Goal: Transaction & Acquisition: Purchase product/service

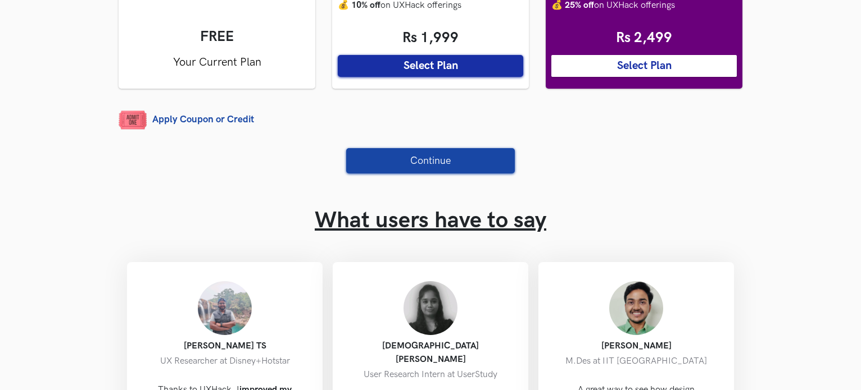
scroll to position [328, 0]
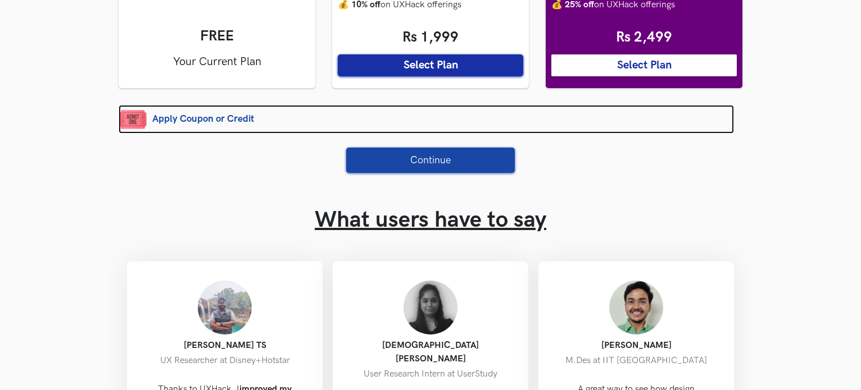
click at [230, 115] on link "Apply Coupon or Credit" at bounding box center [426, 119] width 615 height 29
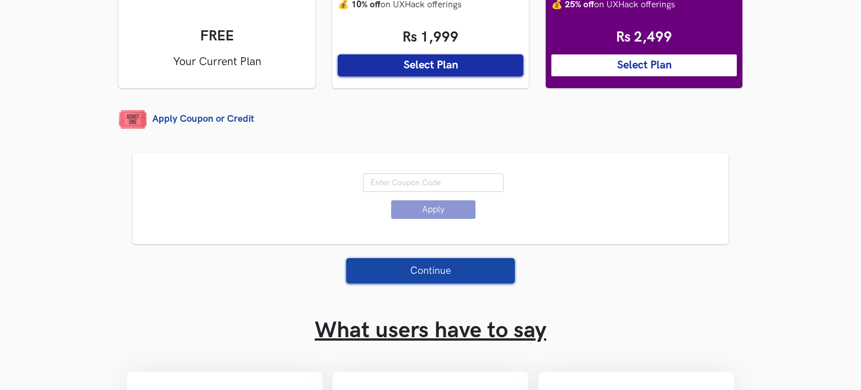
click at [396, 182] on input "text" at bounding box center [433, 183] width 140 height 19
type input "DEAL25"
click at [420, 216] on button "Apply" at bounding box center [433, 210] width 84 height 19
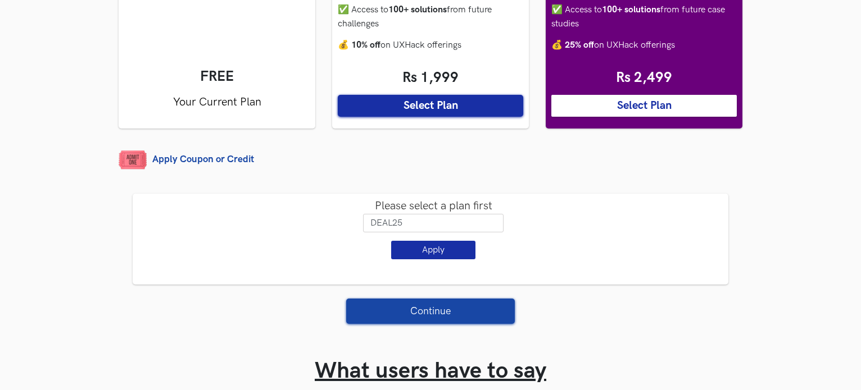
scroll to position [287, 0]
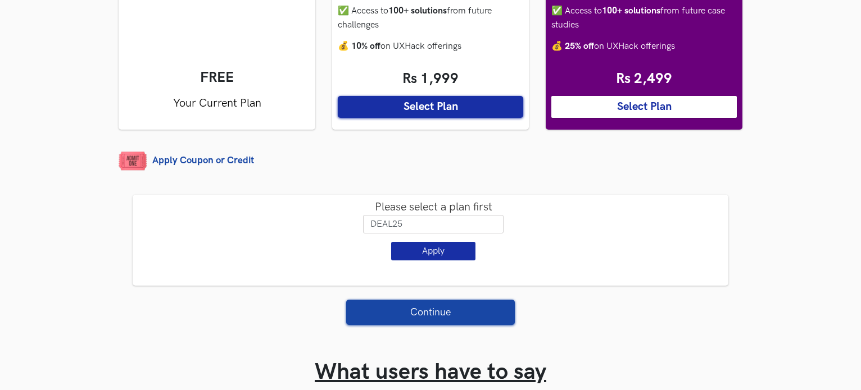
click at [625, 108] on button "Select Plan" at bounding box center [643, 107] width 185 height 22
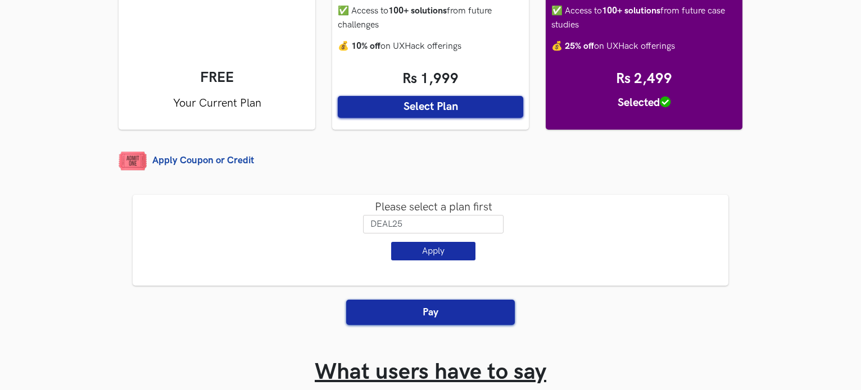
click at [425, 258] on button "Apply" at bounding box center [433, 251] width 84 height 19
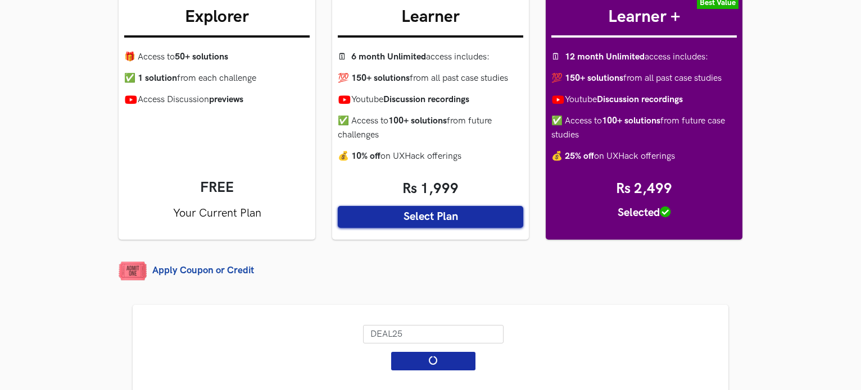
scroll to position [316, 0]
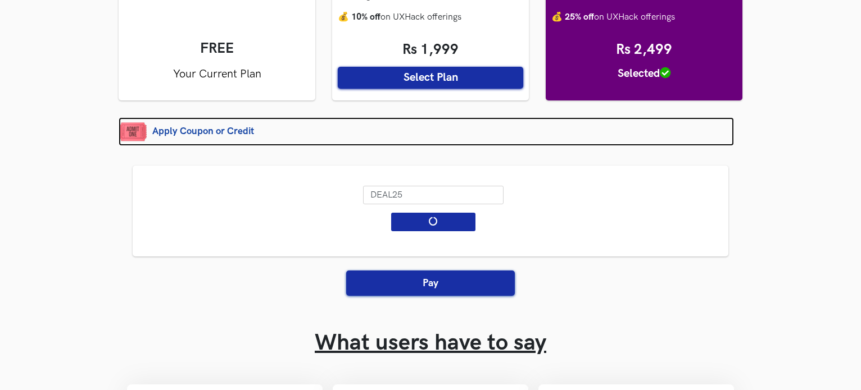
click at [220, 131] on link "Apply Coupon or Credit" at bounding box center [426, 131] width 615 height 29
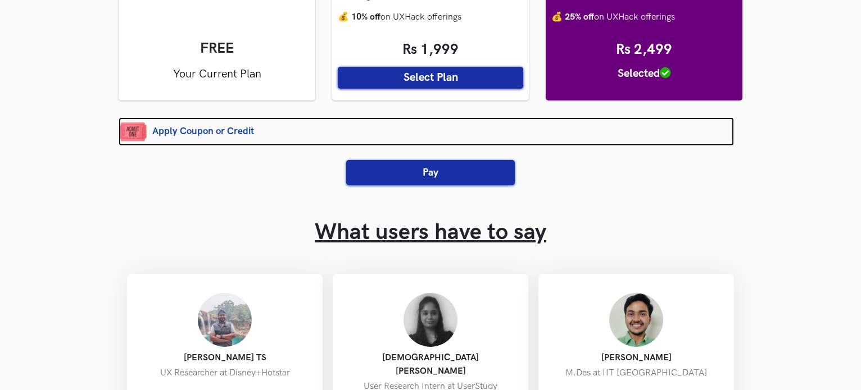
click at [240, 125] on link "Apply Coupon or Credit" at bounding box center [426, 131] width 615 height 29
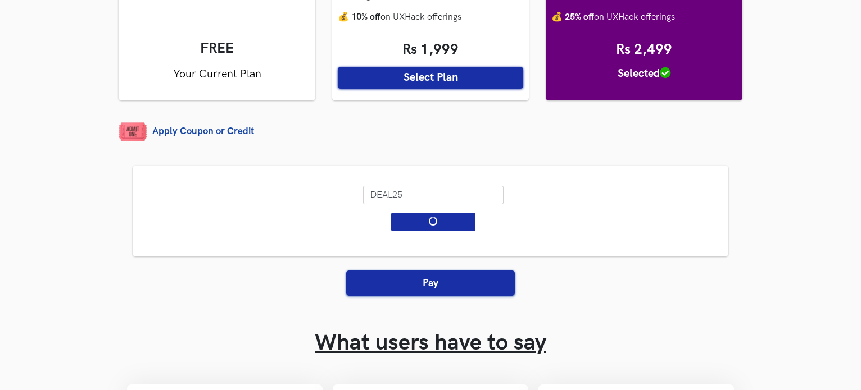
click at [431, 75] on button "Select Plan" at bounding box center [430, 78] width 185 height 22
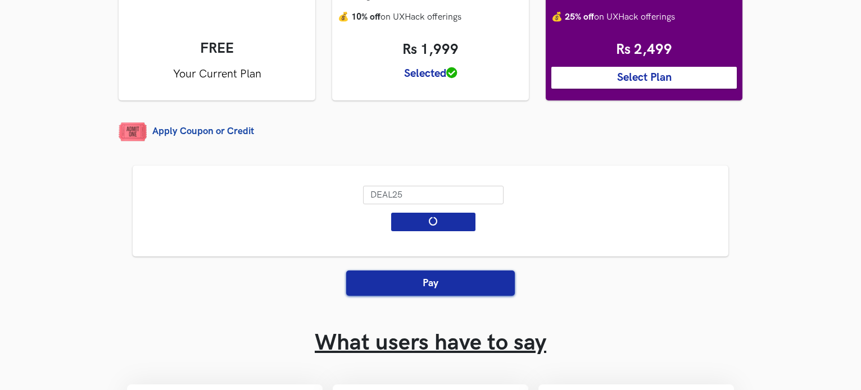
click at [446, 201] on input "DEAL25" at bounding box center [433, 195] width 140 height 19
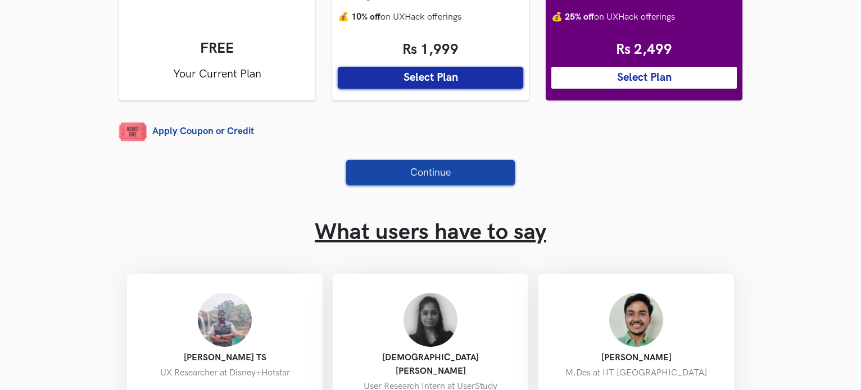
scroll to position [236, 0]
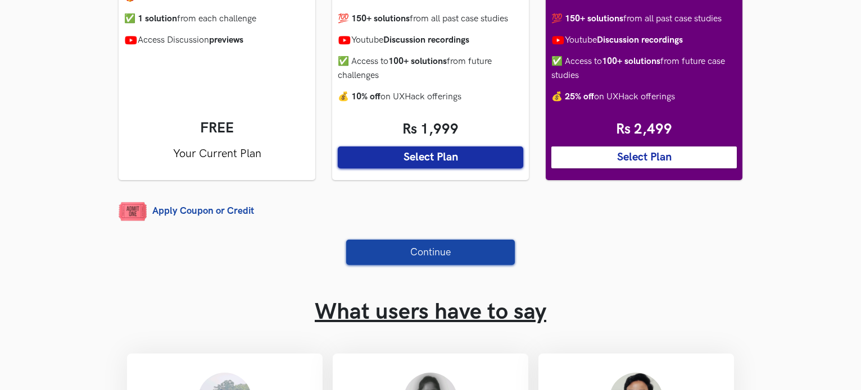
click at [445, 151] on button "Select Plan" at bounding box center [430, 158] width 185 height 22
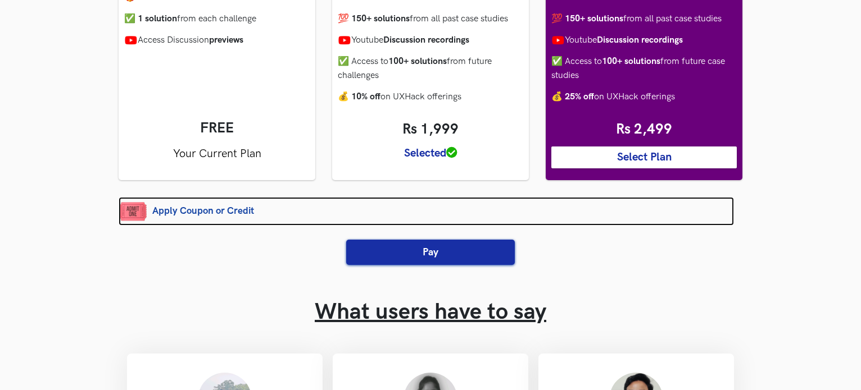
click at [231, 213] on link "Apply Coupon or Credit" at bounding box center [426, 211] width 615 height 29
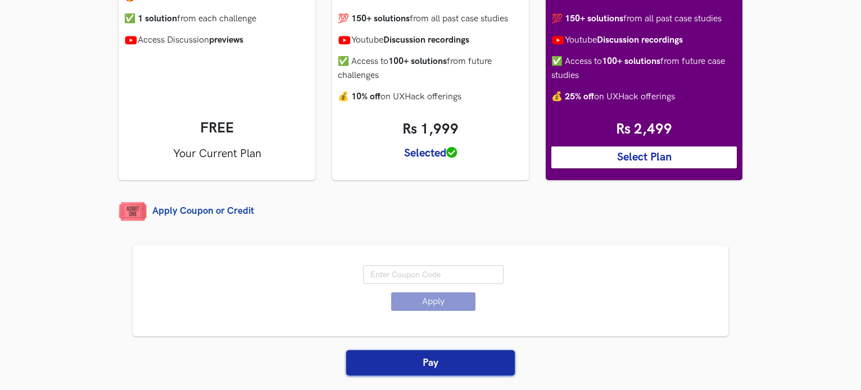
click at [420, 276] on input "text" at bounding box center [433, 275] width 140 height 19
click at [432, 303] on button "Apply" at bounding box center [433, 302] width 84 height 19
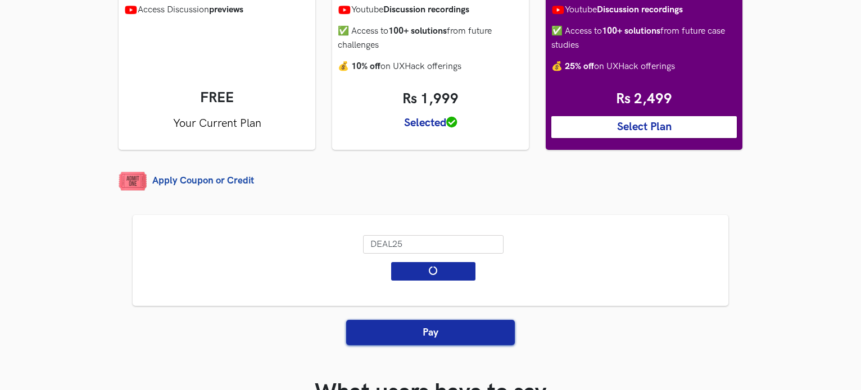
scroll to position [251, 0]
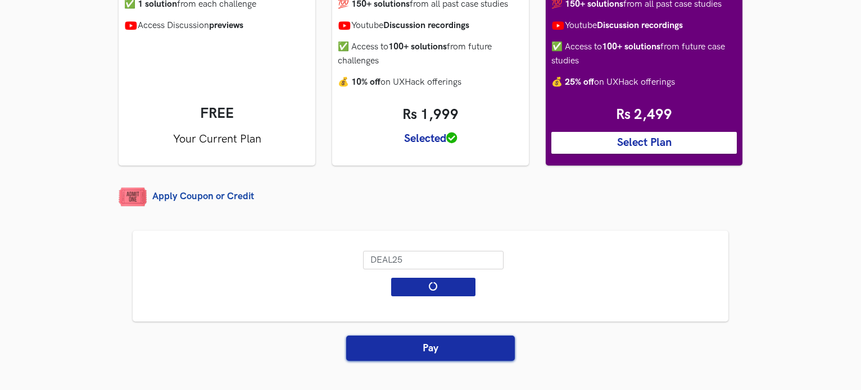
click at [614, 141] on button "Select Plan" at bounding box center [643, 143] width 185 height 22
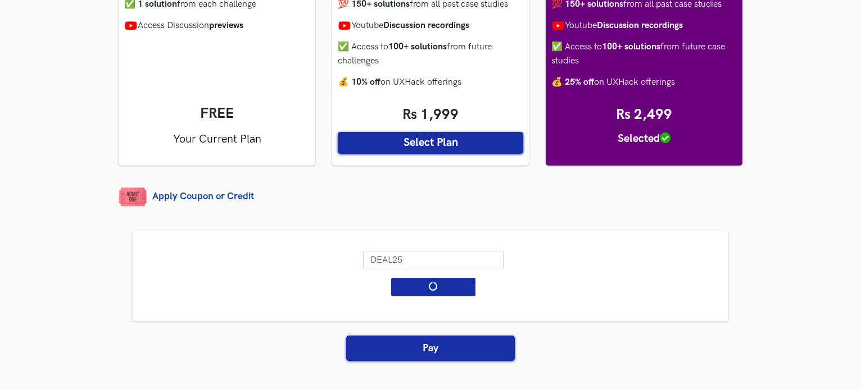
click at [414, 266] on input "DEAL25" at bounding box center [433, 260] width 140 height 19
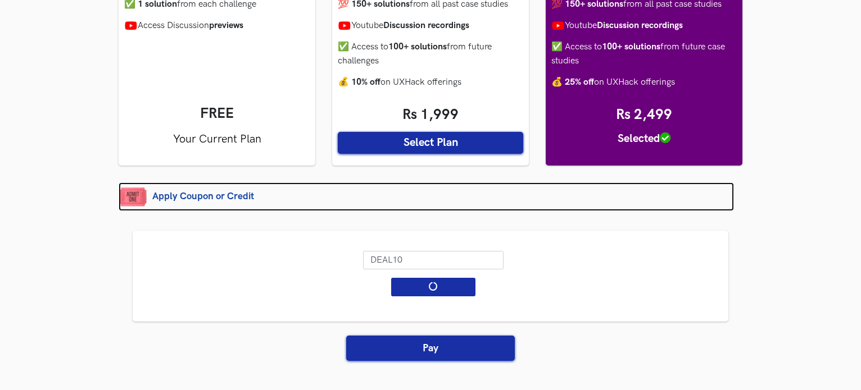
click at [244, 192] on link "Apply Coupon or Credit" at bounding box center [426, 197] width 615 height 29
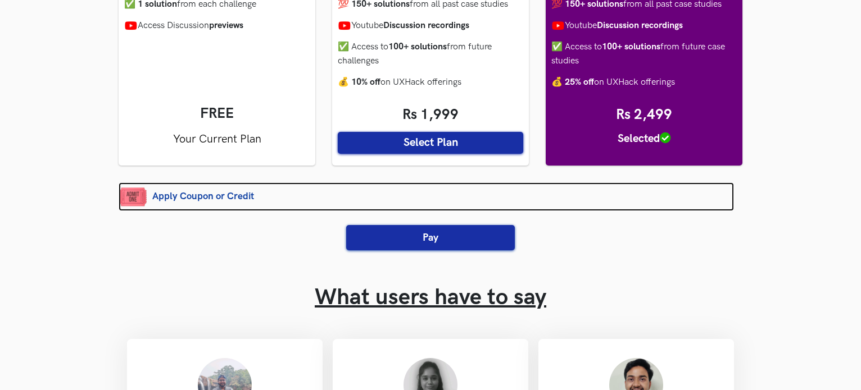
click at [199, 197] on link "Apply Coupon or Credit" at bounding box center [426, 197] width 615 height 29
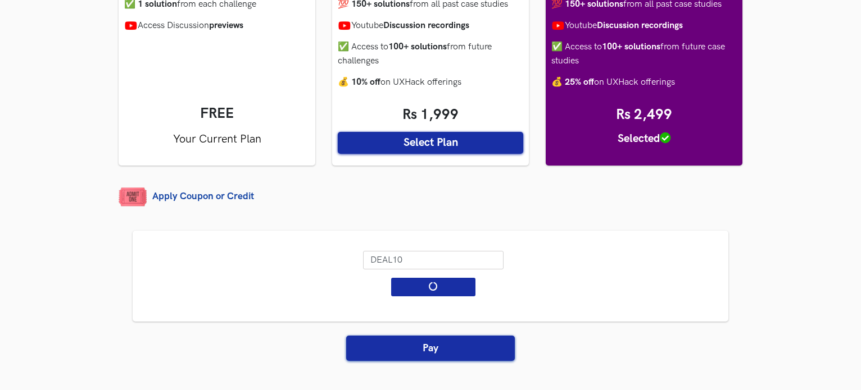
click at [392, 260] on input "DEAL10" at bounding box center [433, 260] width 140 height 19
type input "DEA10"
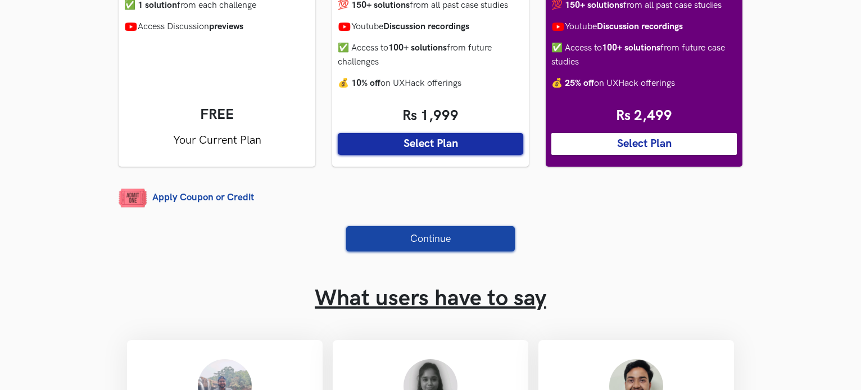
click at [614, 140] on button "Select Plan" at bounding box center [643, 144] width 185 height 22
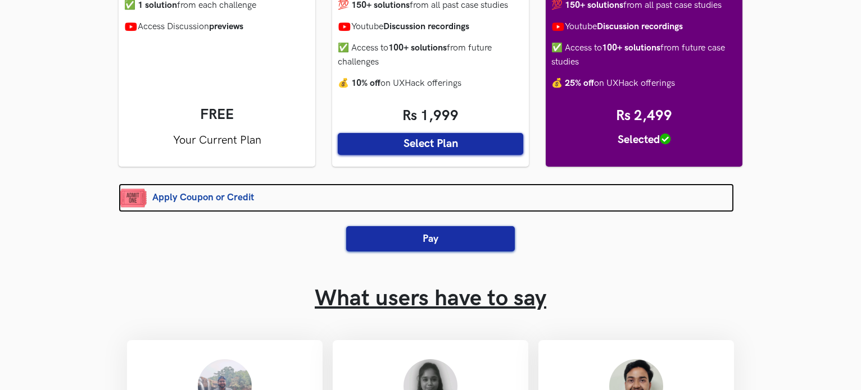
click at [244, 201] on link "Apply Coupon or Credit" at bounding box center [426, 198] width 615 height 29
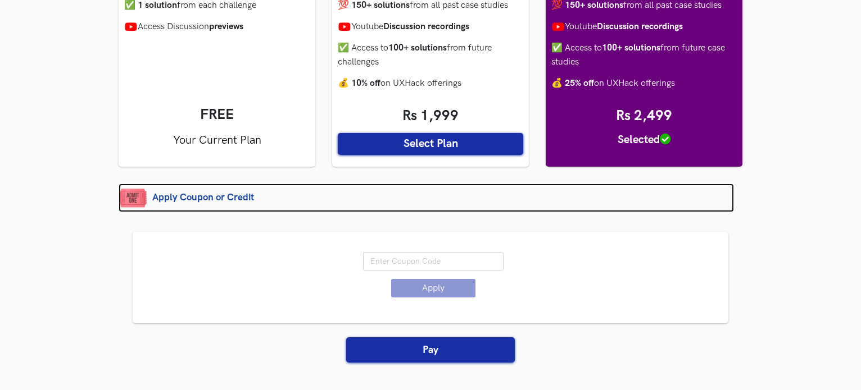
scroll to position [251, 0]
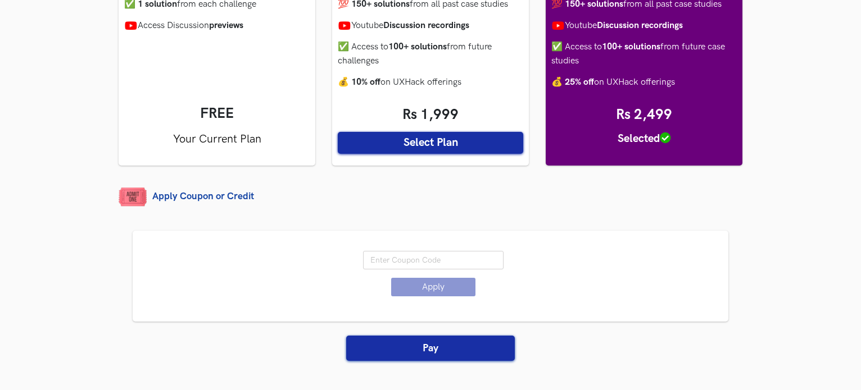
click at [402, 260] on input "text" at bounding box center [433, 260] width 140 height 19
click at [414, 283] on button "Apply" at bounding box center [433, 287] width 84 height 19
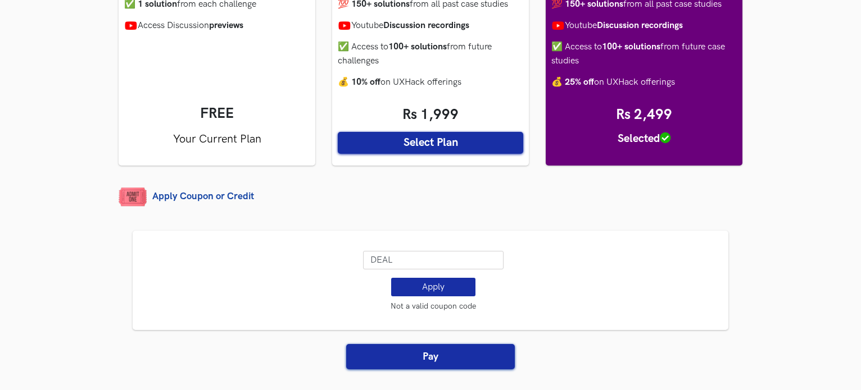
click at [410, 265] on input "DEAL" at bounding box center [433, 260] width 140 height 19
click at [418, 285] on button "Apply" at bounding box center [433, 287] width 84 height 19
click at [417, 257] on input "DEAL10" at bounding box center [433, 260] width 140 height 19
type input "DEAL25"
click at [429, 289] on button "Apply" at bounding box center [433, 287] width 84 height 19
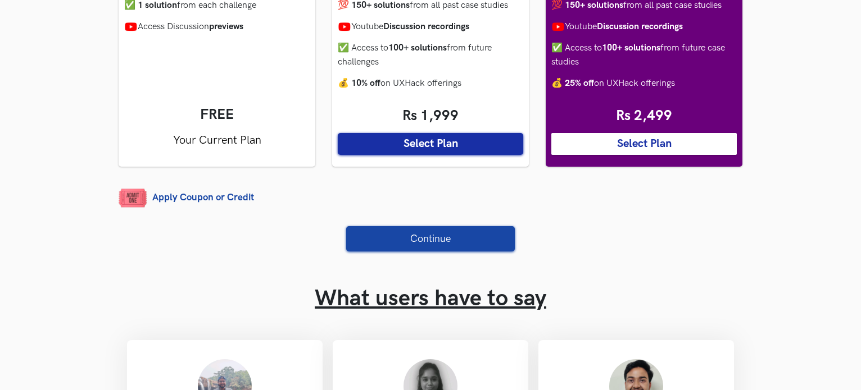
click at [645, 148] on button "Select Plan" at bounding box center [643, 144] width 185 height 22
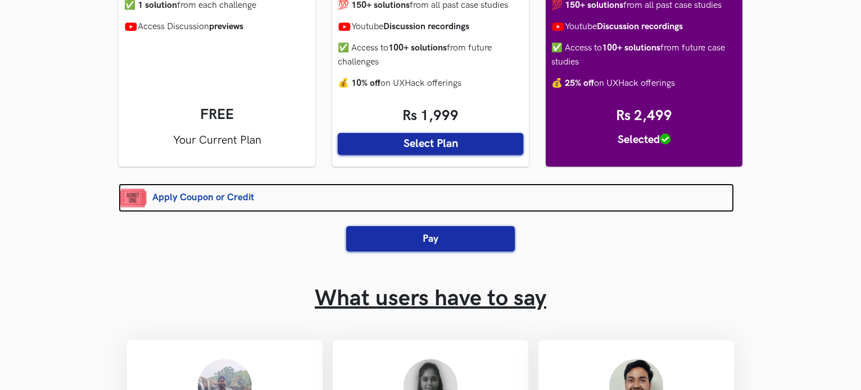
click at [234, 204] on link "Apply Coupon or Credit" at bounding box center [426, 198] width 615 height 29
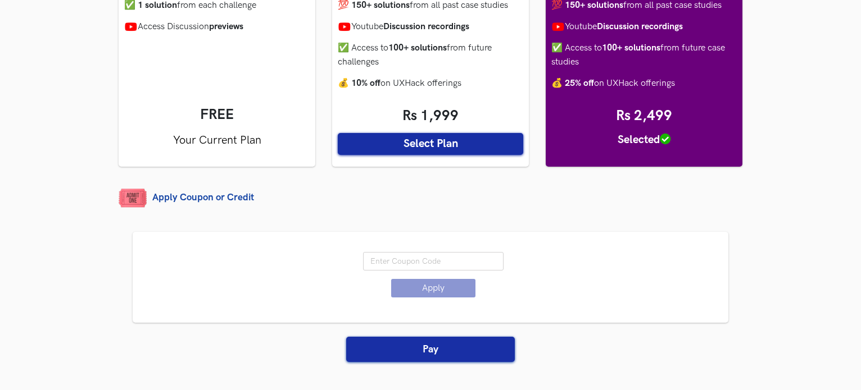
click at [392, 258] on input "text" at bounding box center [433, 261] width 140 height 19
click at [414, 280] on button "Apply" at bounding box center [433, 288] width 84 height 19
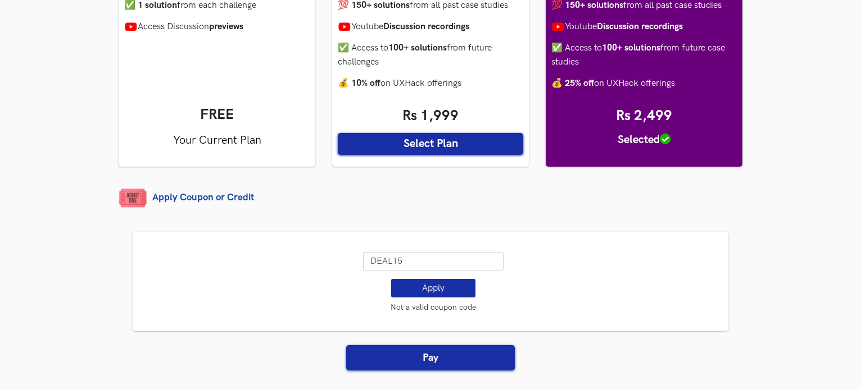
click at [421, 264] on input "DEAL15" at bounding box center [433, 261] width 140 height 19
click at [435, 289] on button "Apply" at bounding box center [433, 288] width 84 height 19
click at [431, 264] on input "DEAL20" at bounding box center [433, 261] width 140 height 19
click at [434, 284] on button "Apply" at bounding box center [433, 288] width 84 height 19
click at [434, 262] on input "DEAL30" at bounding box center [433, 261] width 140 height 19
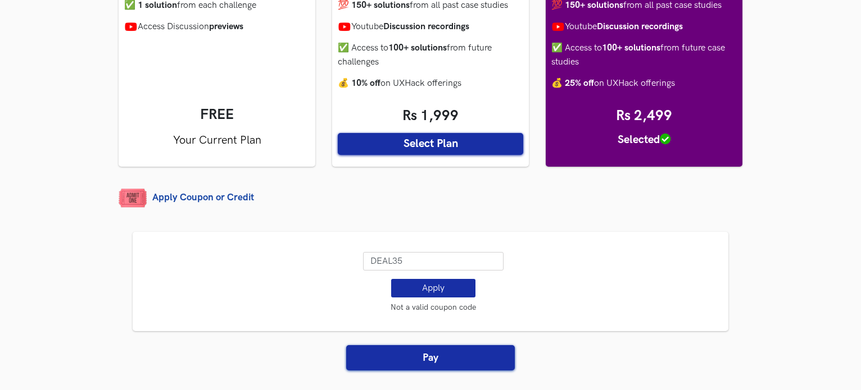
click at [428, 286] on button "Apply" at bounding box center [433, 288] width 84 height 19
click at [420, 263] on input "DEAL35" at bounding box center [433, 261] width 140 height 19
click at [431, 289] on button "Apply" at bounding box center [433, 288] width 84 height 19
click at [425, 258] on input "DEAL50" at bounding box center [433, 261] width 140 height 19
click at [425, 288] on button "Apply" at bounding box center [433, 288] width 84 height 19
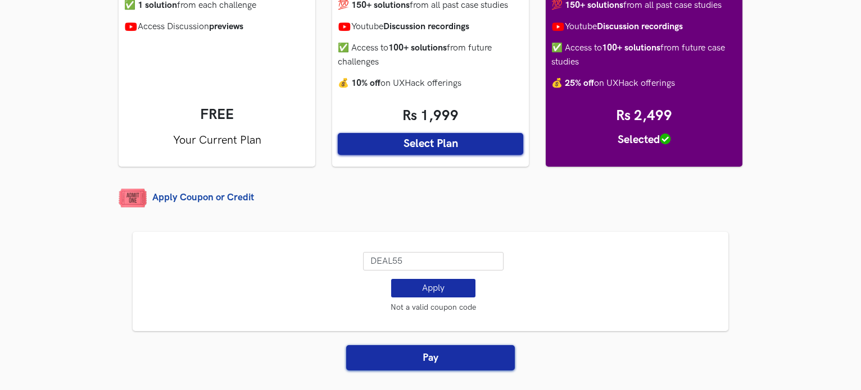
click at [420, 265] on input "DEAL55" at bounding box center [433, 261] width 140 height 19
click at [427, 297] on button "Apply" at bounding box center [433, 288] width 84 height 19
click at [420, 266] on input "DEAL60" at bounding box center [433, 261] width 140 height 19
click at [750, 292] on div "UXHack’s repository of Solutions & Discussions on trending products can help yo…" at bounding box center [430, 397] width 640 height 1215
click at [446, 294] on button "Apply" at bounding box center [433, 288] width 84 height 19
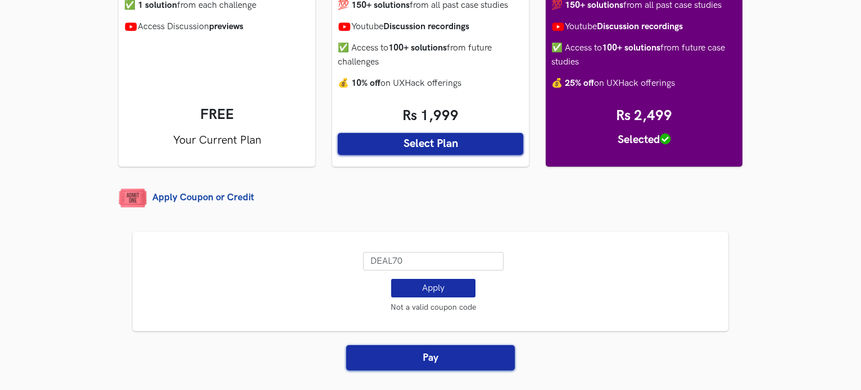
click at [420, 267] on input "DEAL70" at bounding box center [433, 261] width 140 height 19
click at [421, 287] on button "Apply" at bounding box center [433, 288] width 84 height 19
click at [414, 266] on input "DEAL80" at bounding box center [433, 261] width 140 height 19
click at [420, 294] on button "Apply" at bounding box center [433, 288] width 84 height 19
click at [416, 264] on input "DEAL85" at bounding box center [433, 261] width 140 height 19
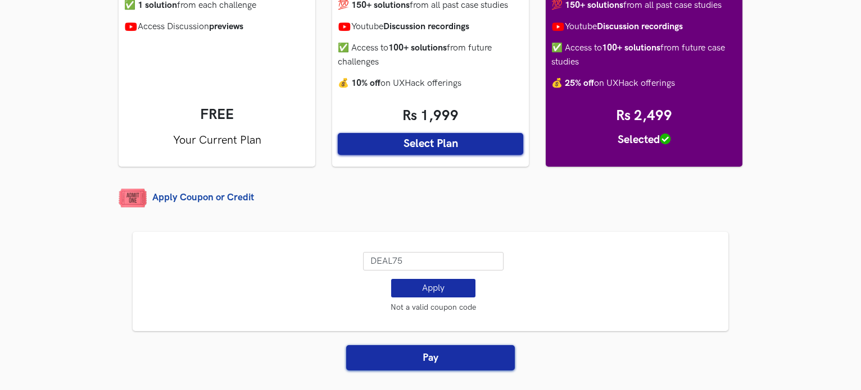
click at [424, 283] on button "Apply" at bounding box center [433, 288] width 84 height 19
click at [421, 265] on input "DEAL75" at bounding box center [433, 261] width 140 height 19
click at [424, 289] on button "Apply" at bounding box center [433, 288] width 84 height 19
click at [419, 265] on input "DEAL65" at bounding box center [433, 261] width 140 height 19
click at [427, 285] on button "Apply" at bounding box center [433, 288] width 84 height 19
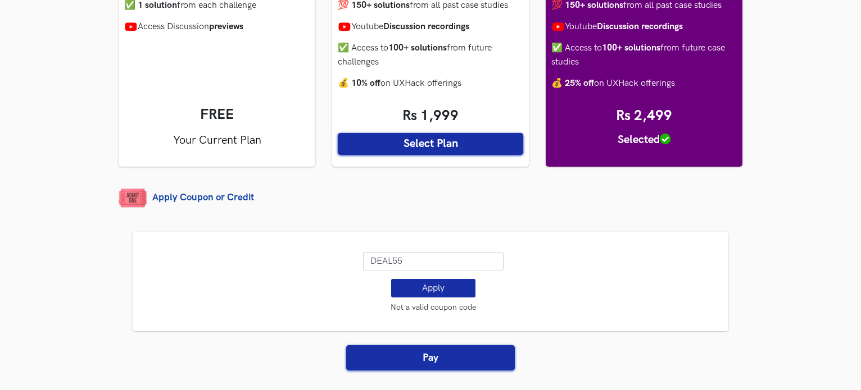
click at [420, 267] on input "DEAL55" at bounding box center [433, 261] width 140 height 19
click at [430, 287] on button "Apply" at bounding box center [433, 288] width 84 height 19
click at [421, 257] on input "DEAL45" at bounding box center [433, 261] width 140 height 19
click at [431, 284] on button "Apply" at bounding box center [433, 288] width 84 height 19
click at [417, 262] on input "DEAL35" at bounding box center [433, 261] width 140 height 19
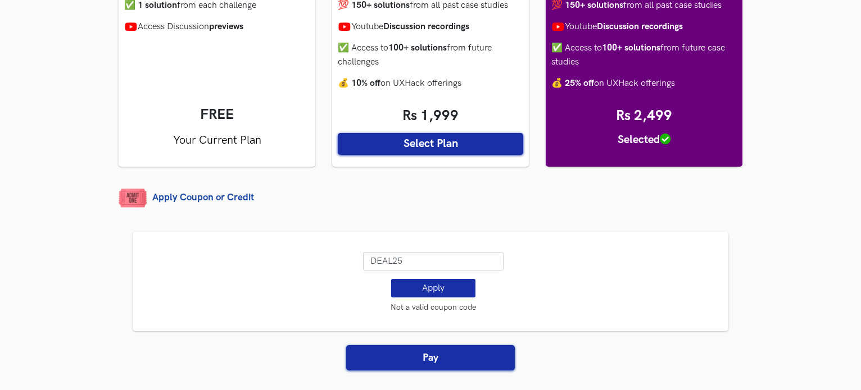
type input "DEAL25"
click at [439, 299] on li "Please select a plan first DEAL25 Apply Coupon applied. 25% off on All Plans Re…" at bounding box center [433, 275] width 573 height 74
click at [440, 292] on button "Apply" at bounding box center [433, 288] width 84 height 19
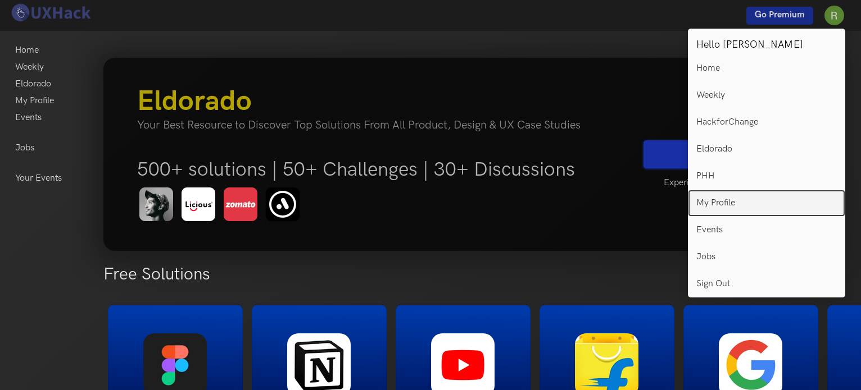
click at [717, 199] on p "My Profile" at bounding box center [715, 203] width 39 height 10
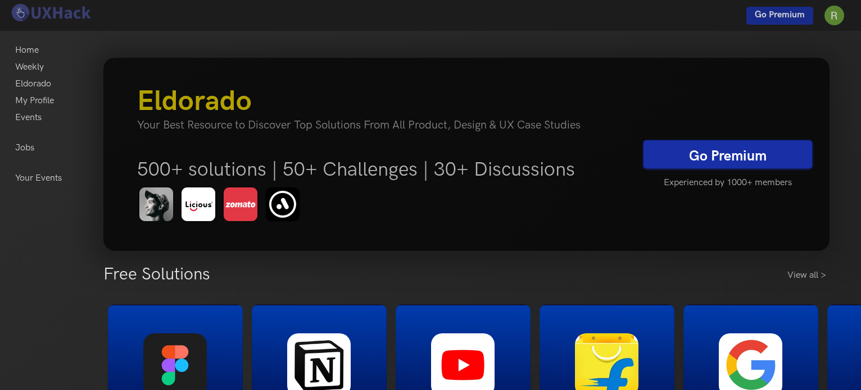
click at [701, 148] on link "Go Premium" at bounding box center [727, 154] width 169 height 28
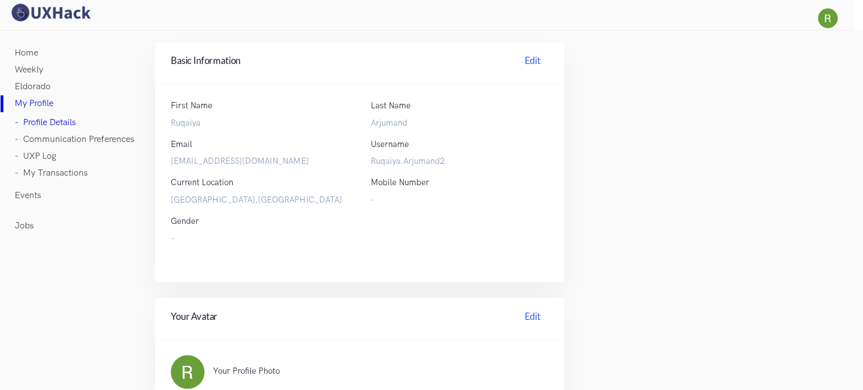
scroll to position [409, 0]
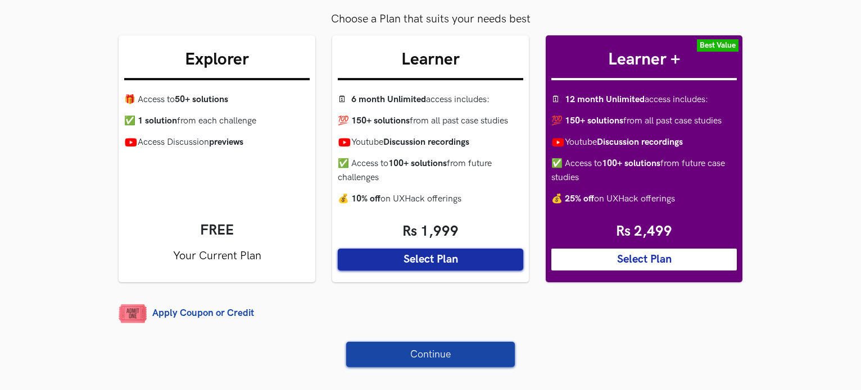
scroll to position [135, 0]
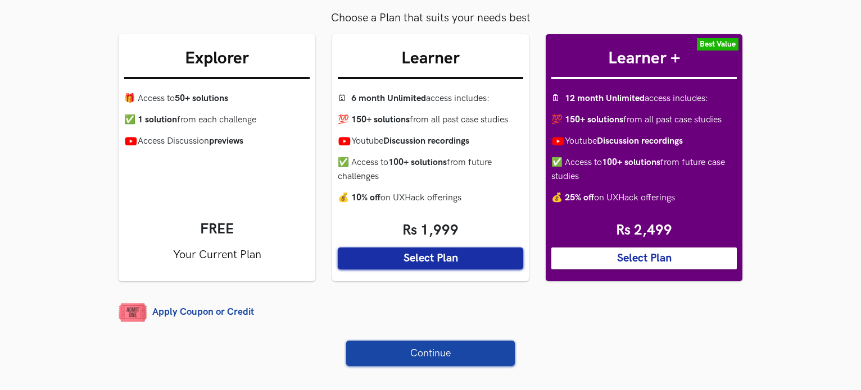
click at [456, 258] on button "Select Plan" at bounding box center [430, 259] width 185 height 22
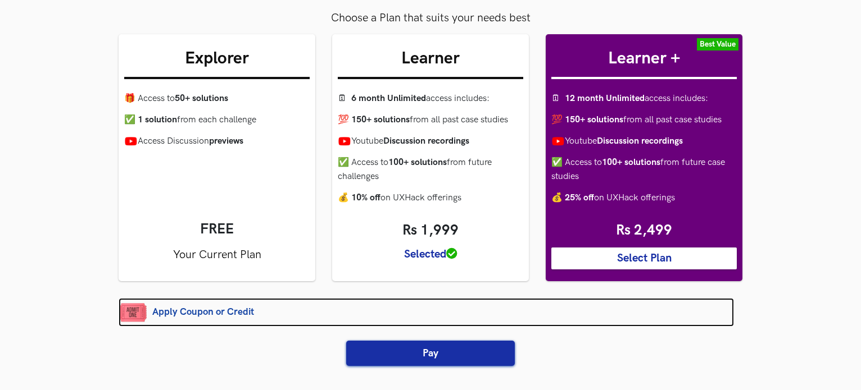
click at [237, 311] on link "Apply Coupon or Credit" at bounding box center [426, 312] width 615 height 29
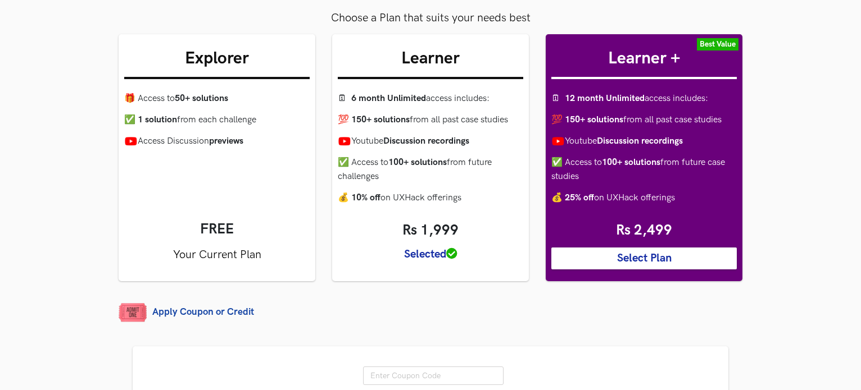
click at [380, 372] on input "text" at bounding box center [433, 376] width 140 height 19
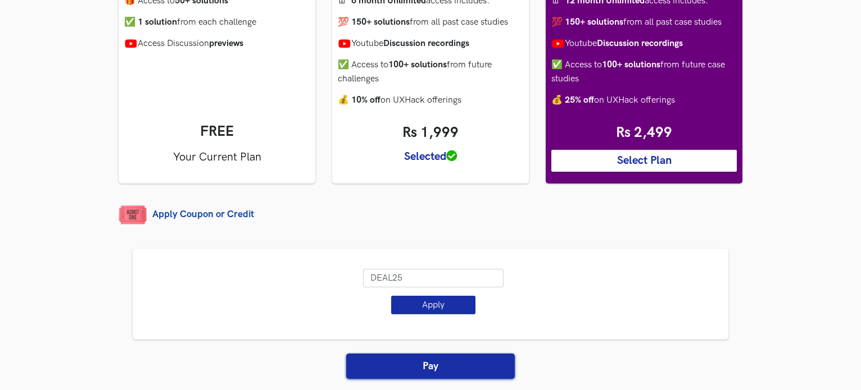
scroll to position [233, 0]
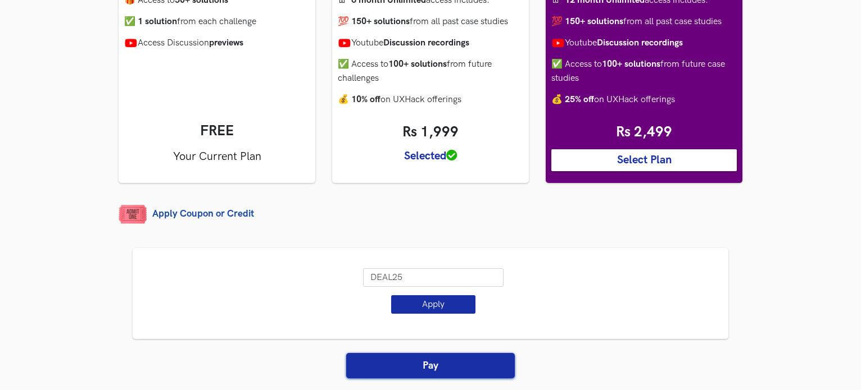
type input "DEAL25"
click at [434, 307] on button "Apply" at bounding box center [433, 305] width 84 height 19
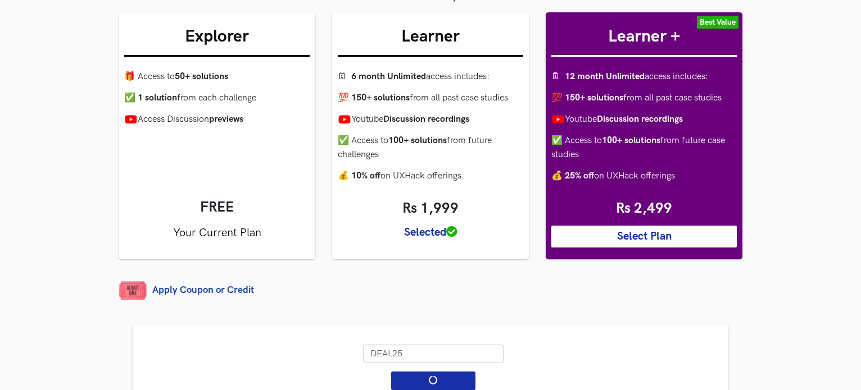
scroll to position [161, 0]
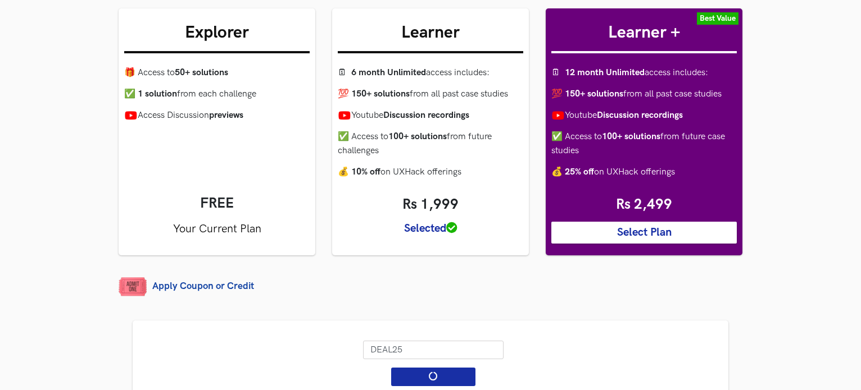
click at [647, 231] on button "Select Plan" at bounding box center [643, 233] width 185 height 22
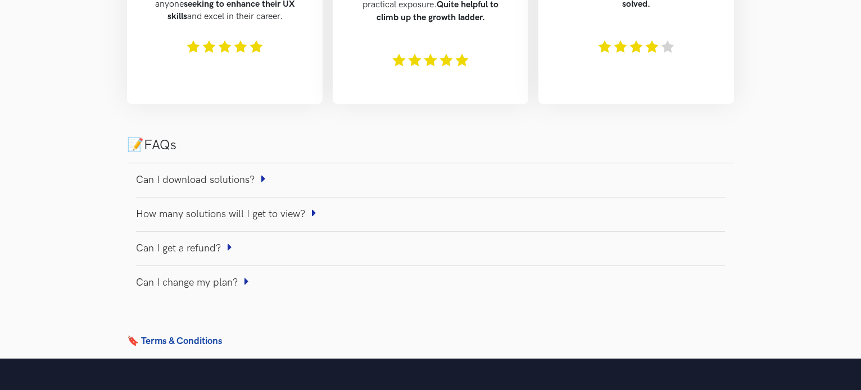
scroll to position [887, 0]
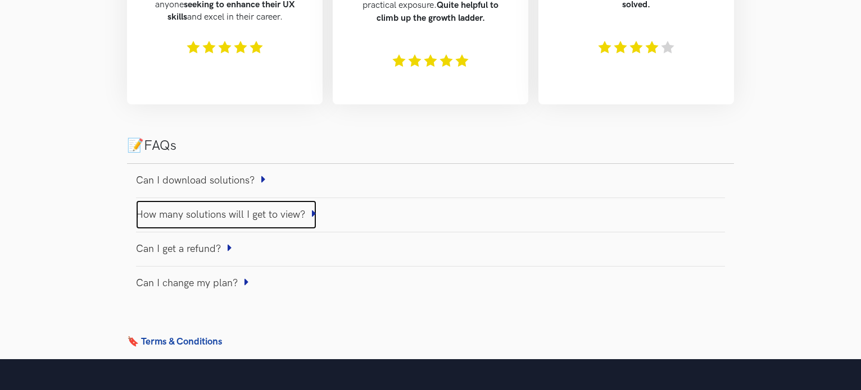
click at [260, 210] on link "How many solutions will I get to view?" at bounding box center [226, 215] width 180 height 29
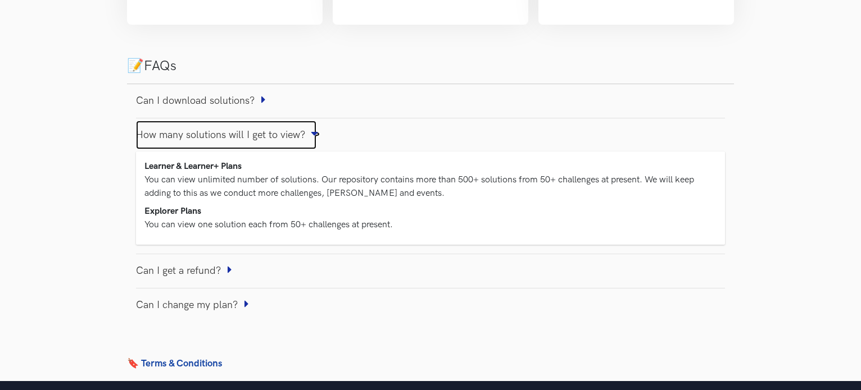
scroll to position [968, 0]
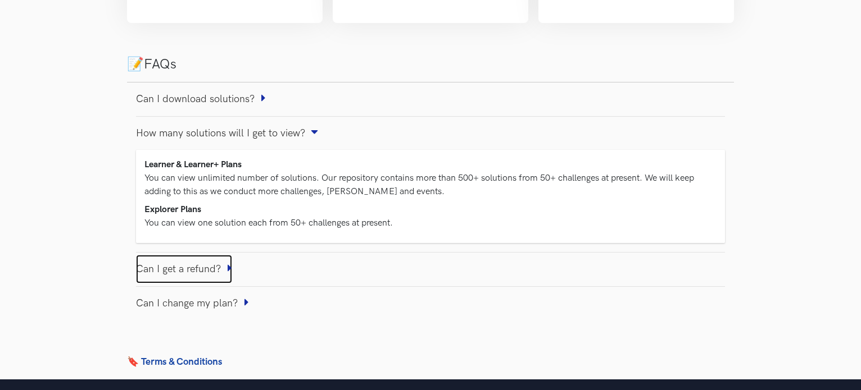
click at [212, 262] on link "Can I get a refund?" at bounding box center [184, 269] width 96 height 29
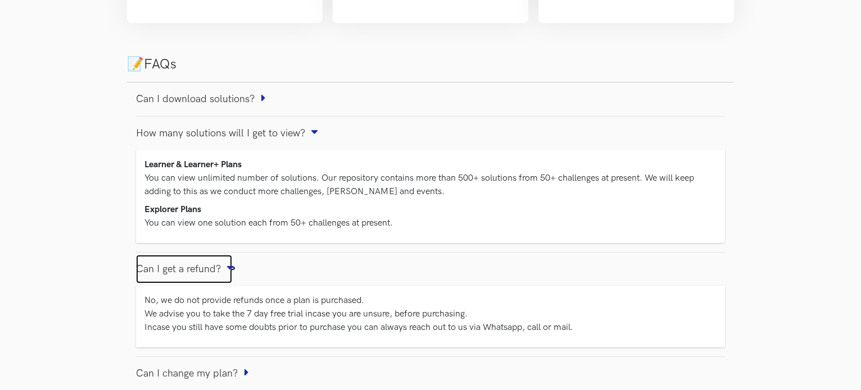
scroll to position [1083, 0]
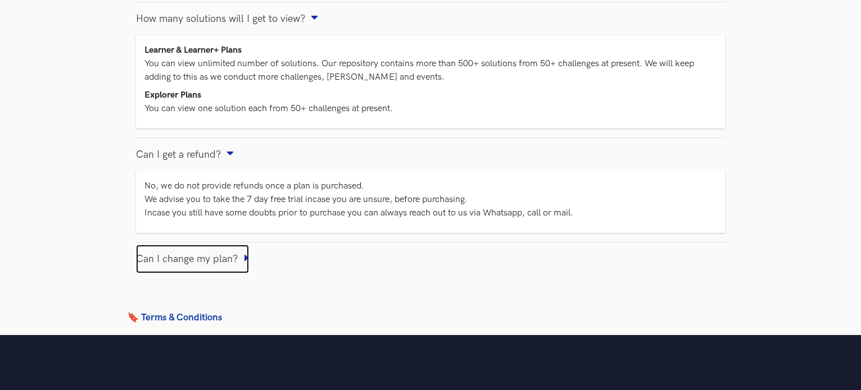
click at [225, 245] on link "Can I change my plan?" at bounding box center [192, 259] width 113 height 29
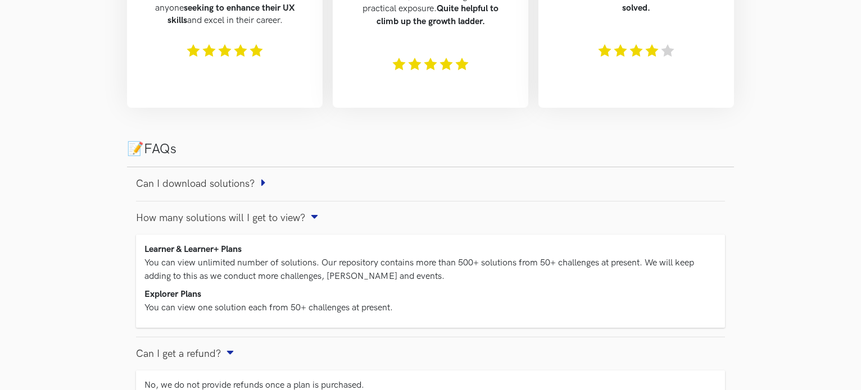
scroll to position [825, 0]
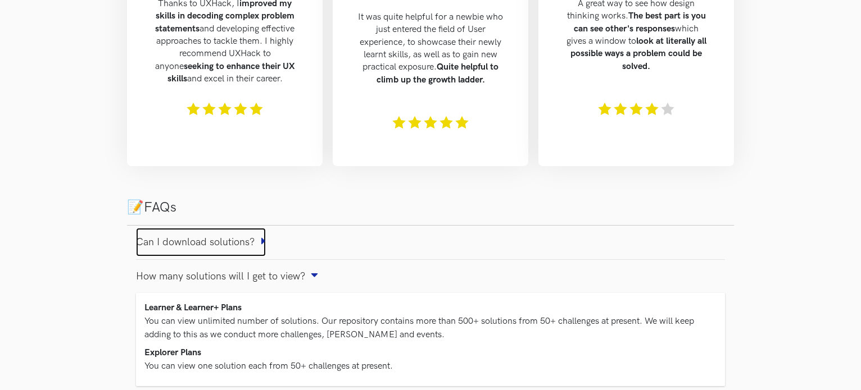
click at [229, 230] on link "Can I download solutions?" at bounding box center [201, 242] width 130 height 29
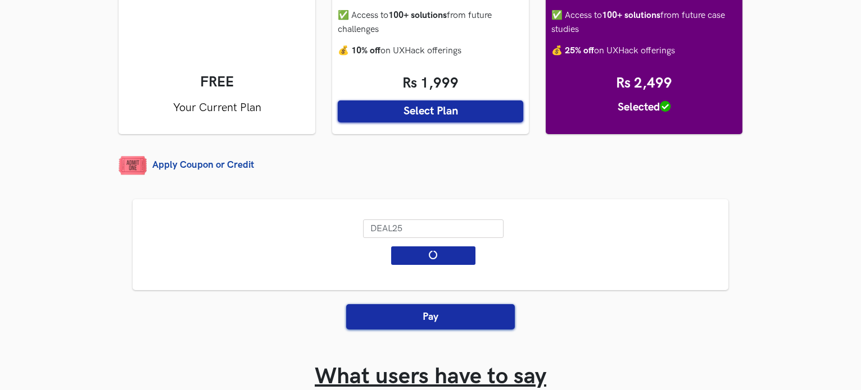
scroll to position [283, 0]
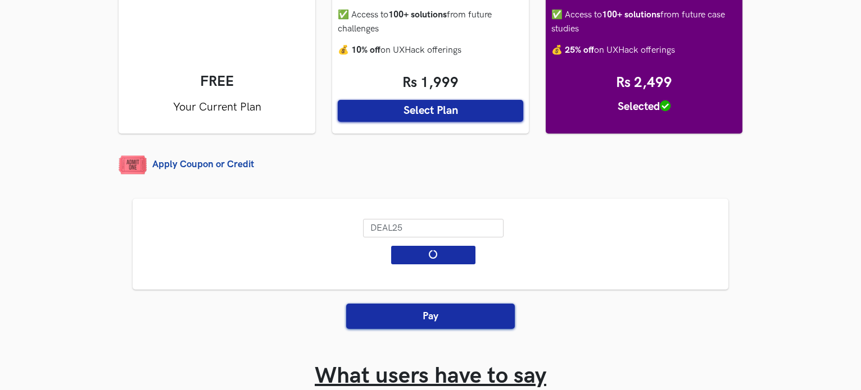
click at [453, 312] on button "Pay" at bounding box center [430, 316] width 169 height 25
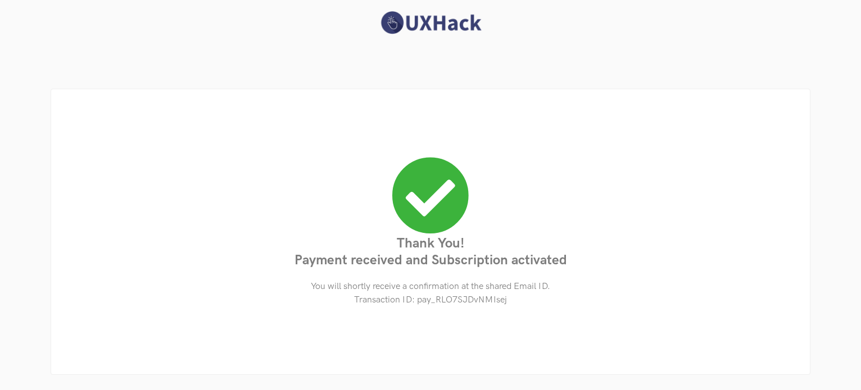
scroll to position [0, 0]
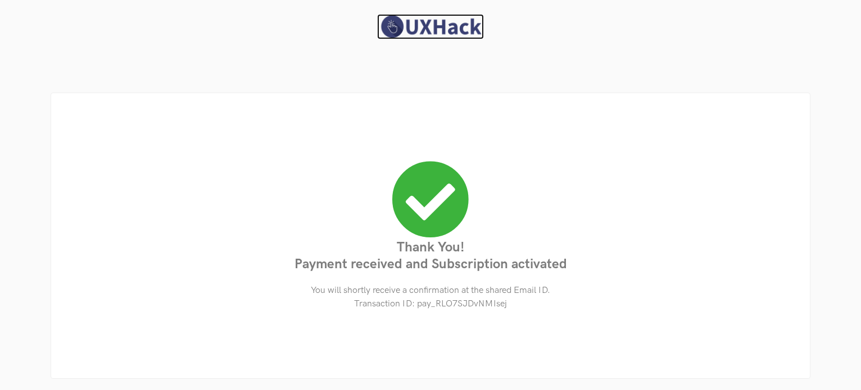
click at [426, 15] on img at bounding box center [430, 26] width 107 height 25
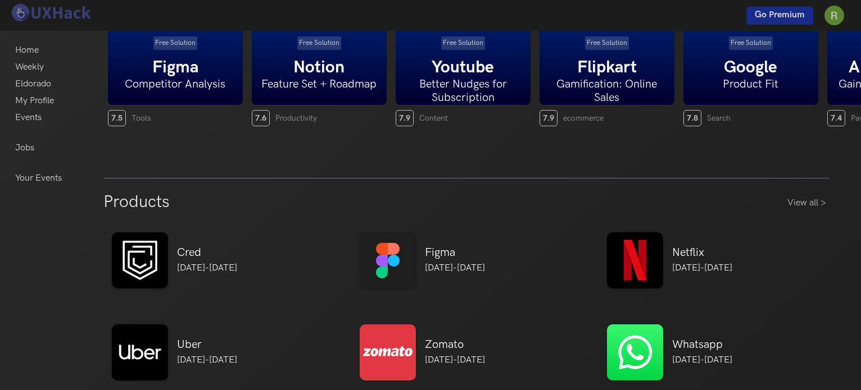
scroll to position [247, 0]
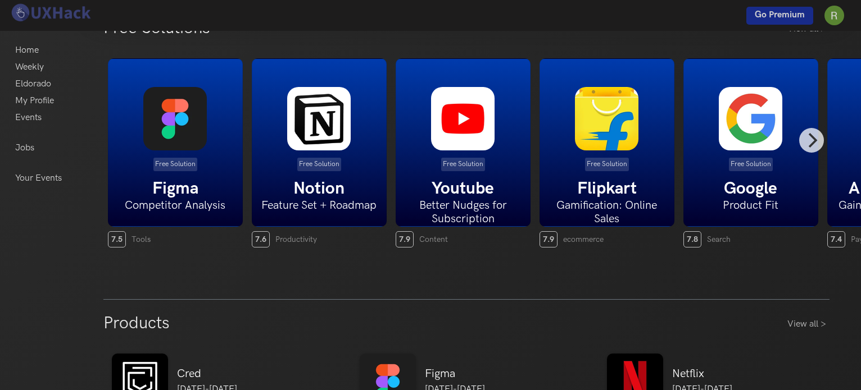
click at [184, 131] on img at bounding box center [174, 118] width 63 height 63
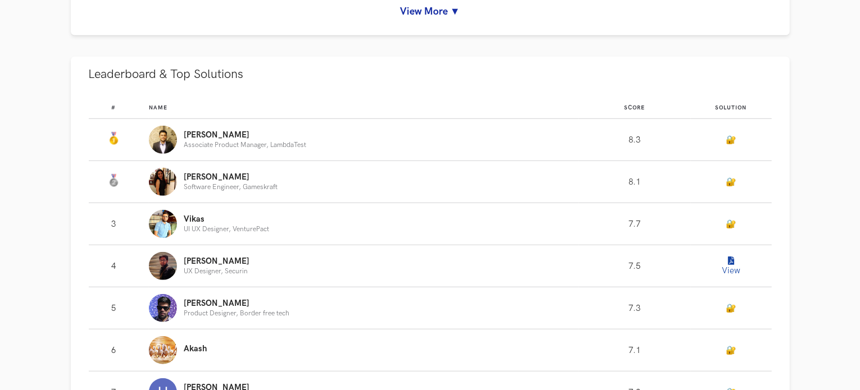
scroll to position [649, 0]
click at [727, 263] on button "View" at bounding box center [731, 266] width 22 height 22
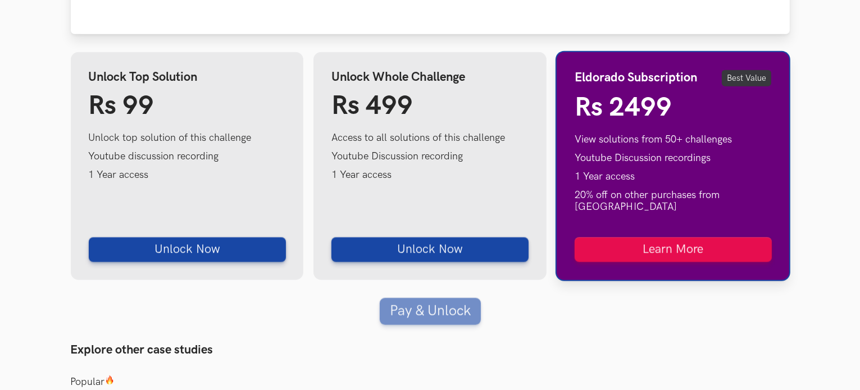
scroll to position [1116, 0]
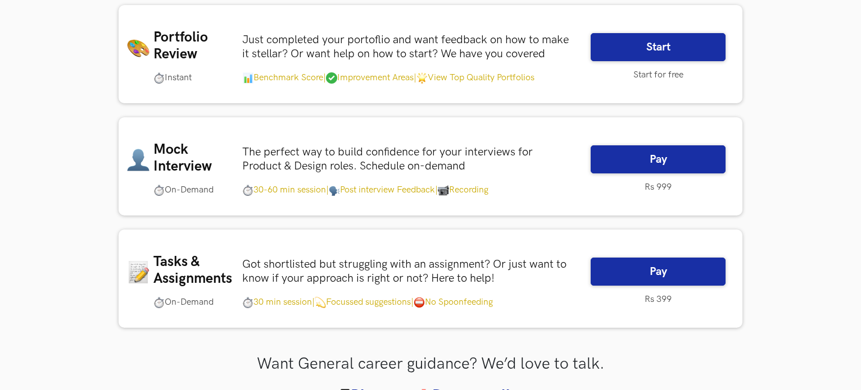
scroll to position [407, 0]
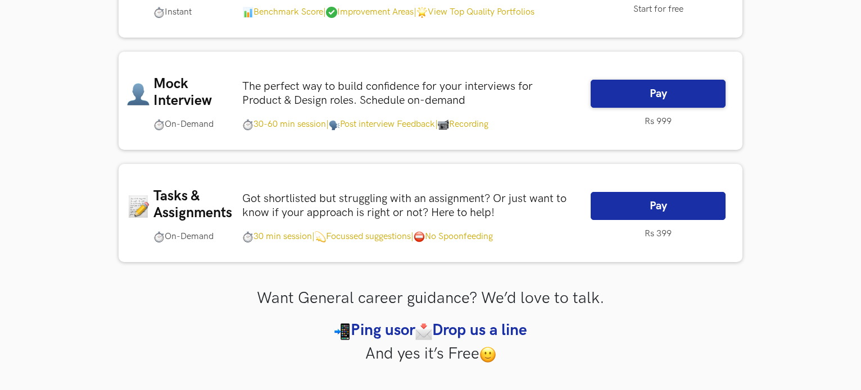
click at [611, 206] on link "Pay" at bounding box center [657, 206] width 135 height 28
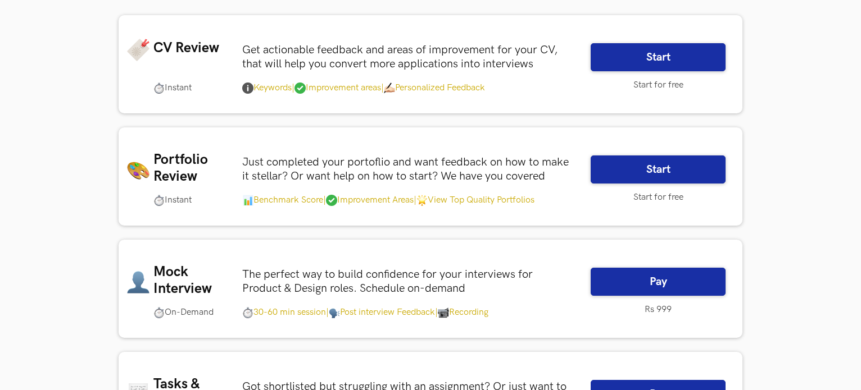
scroll to position [220, 0]
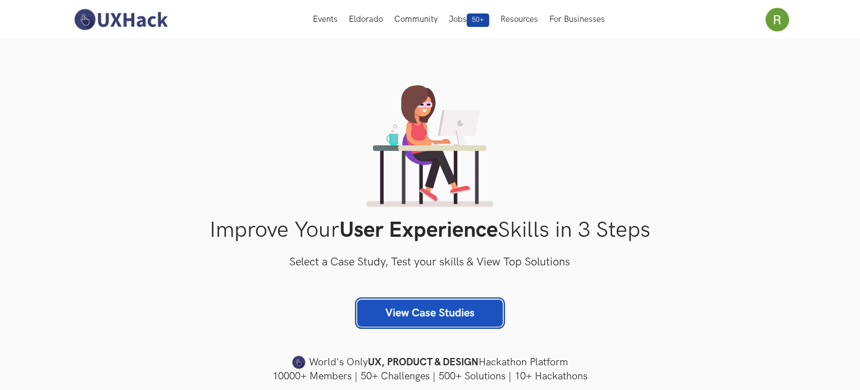
click at [444, 310] on link "View Case Studies" at bounding box center [430, 313] width 146 height 27
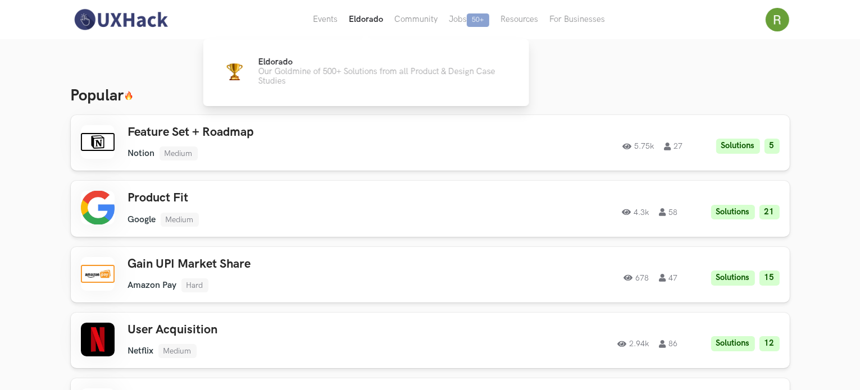
click at [360, 21] on button "Eldorado" at bounding box center [366, 19] width 46 height 39
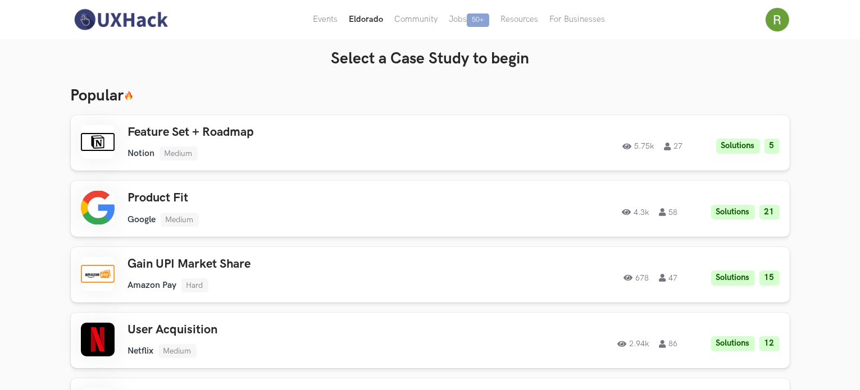
click at [360, 21] on button "Eldorado" at bounding box center [366, 19] width 46 height 39
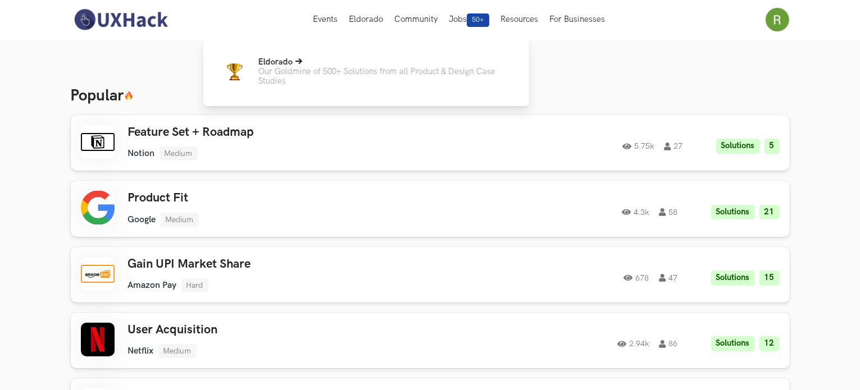
click at [321, 67] on p "Our Goldmine of 500+ Solutions from all Product & Design Case Studies" at bounding box center [384, 76] width 253 height 19
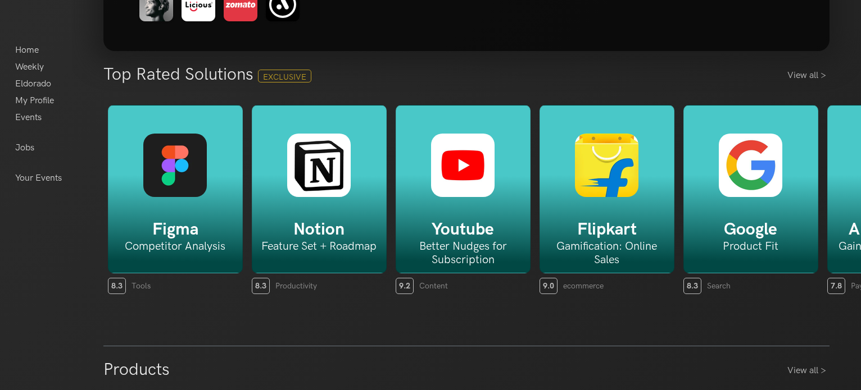
scroll to position [204, 0]
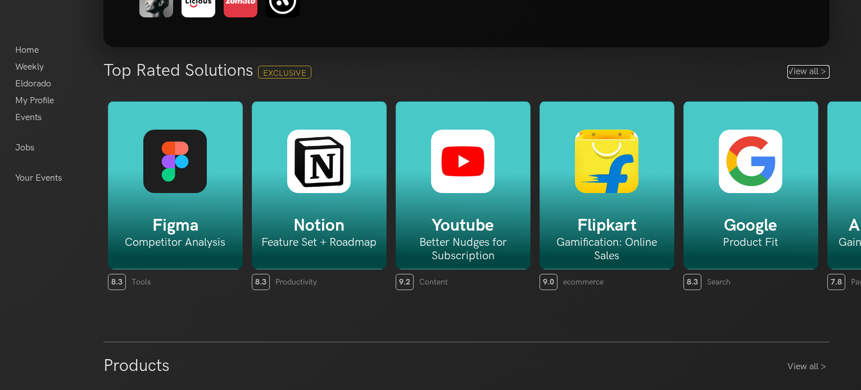
click at [805, 71] on link "View all >" at bounding box center [808, 71] width 42 height 13
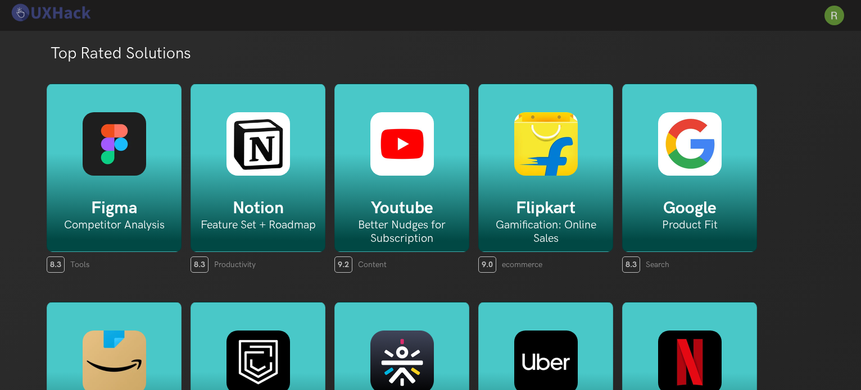
scroll to position [2, 0]
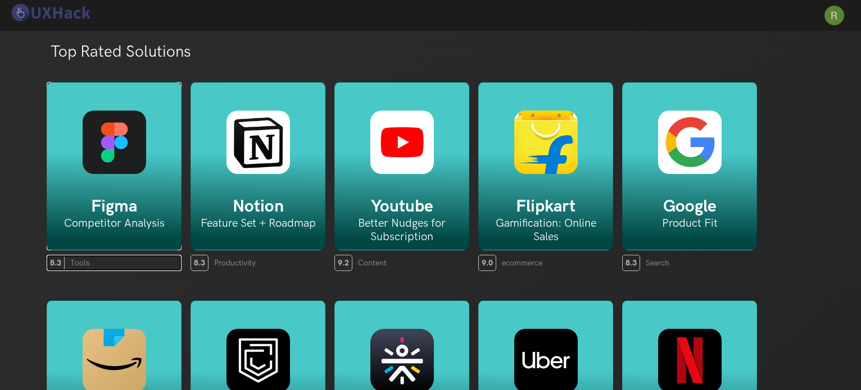
click at [133, 172] on img at bounding box center [114, 142] width 63 height 63
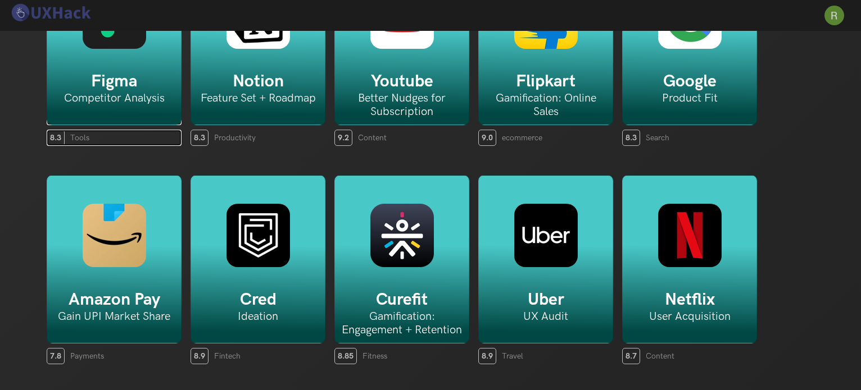
scroll to position [0, 0]
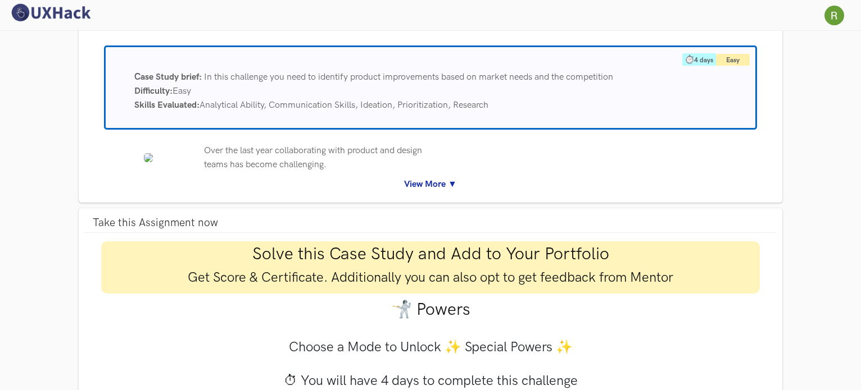
scroll to position [108, 0]
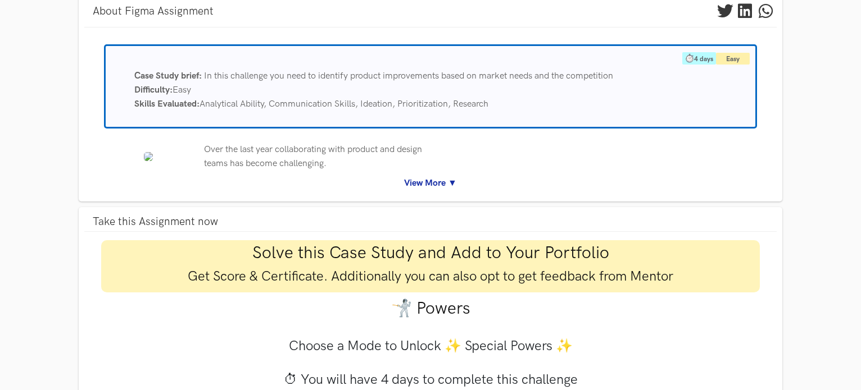
click at [438, 181] on link "View More ▼" at bounding box center [430, 183] width 675 height 14
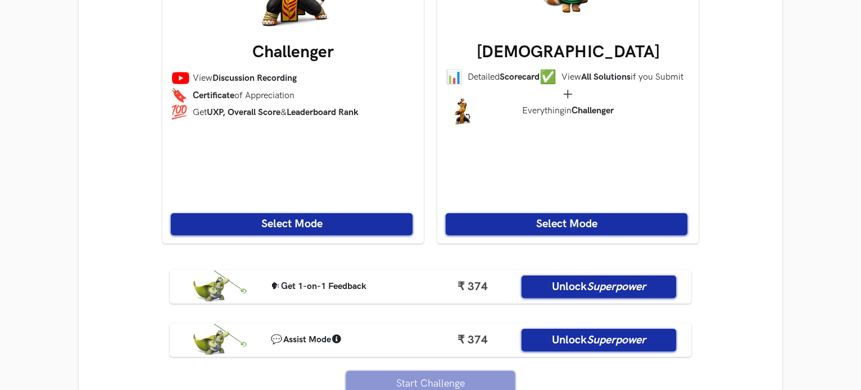
scroll to position [978, 0]
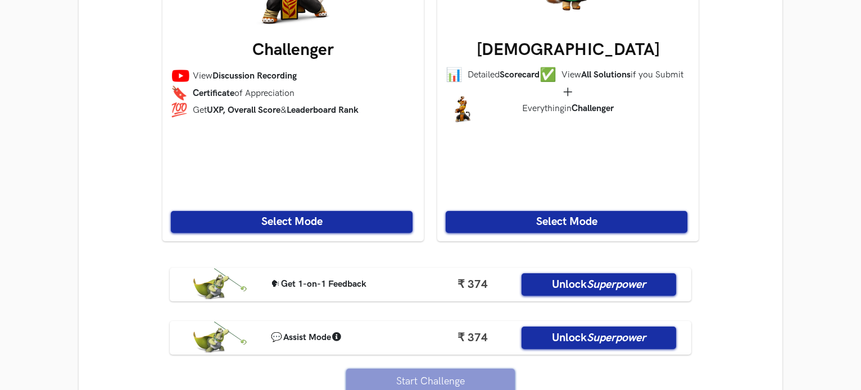
click at [281, 217] on button "Select Mode" at bounding box center [292, 222] width 242 height 22
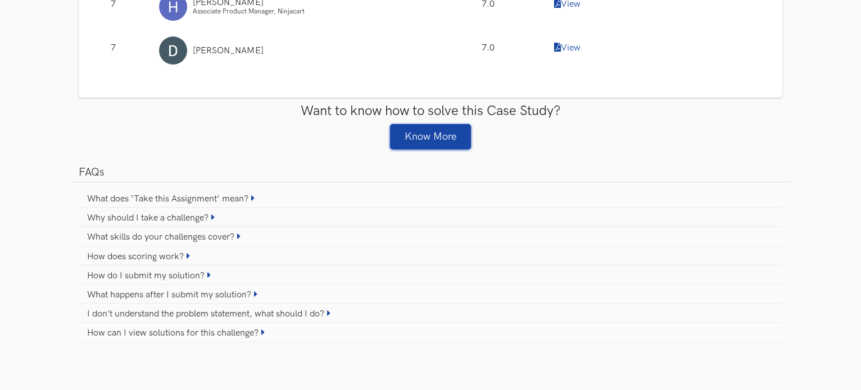
scroll to position [1751, 0]
click at [194, 214] on link "Why should I take a challenge?" at bounding box center [430, 219] width 703 height 16
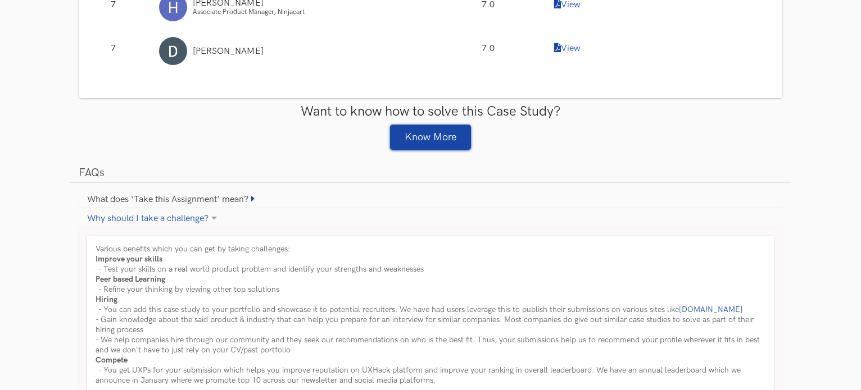
click at [194, 214] on link "Why should I take a challenge?" at bounding box center [430, 219] width 703 height 16
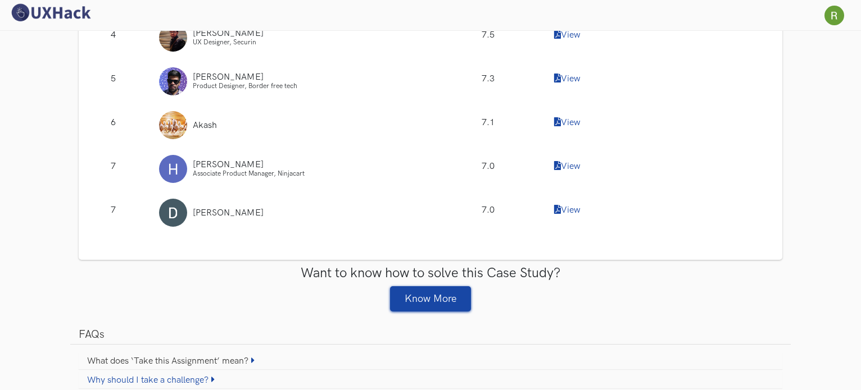
scroll to position [1590, 0]
click at [440, 296] on link "Know More" at bounding box center [430, 298] width 81 height 25
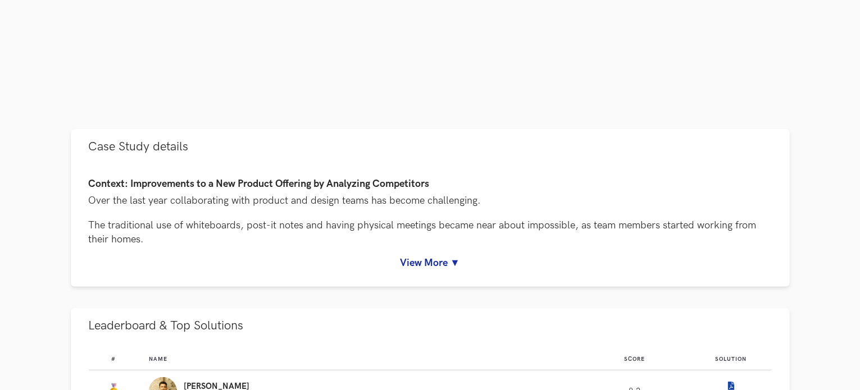
scroll to position [397, 0]
click at [421, 266] on link "View More ▼" at bounding box center [430, 263] width 683 height 12
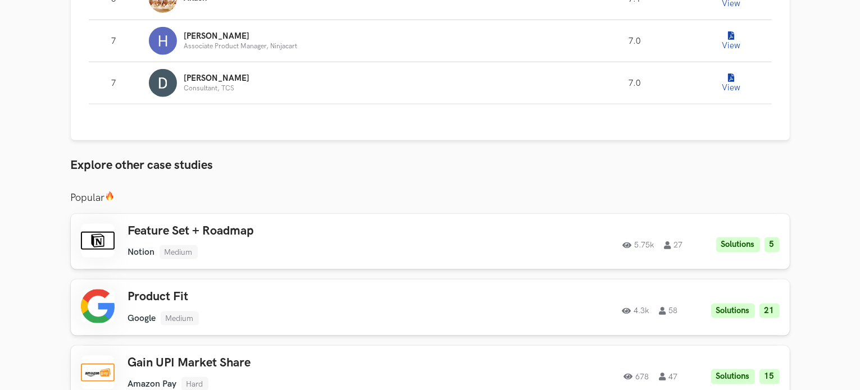
scroll to position [1397, 0]
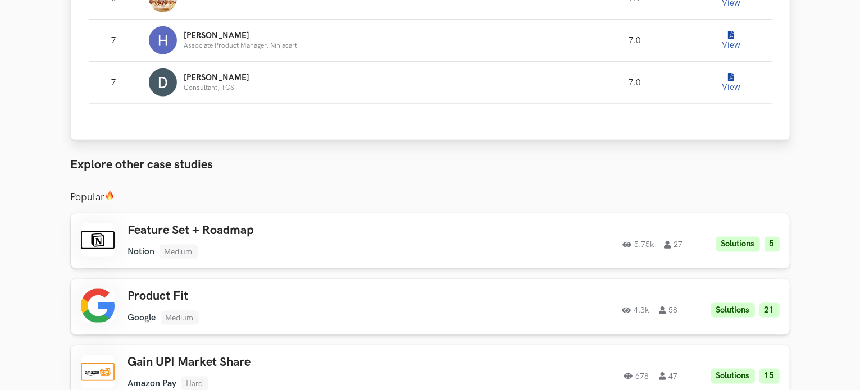
click at [735, 83] on button "View" at bounding box center [731, 82] width 22 height 22
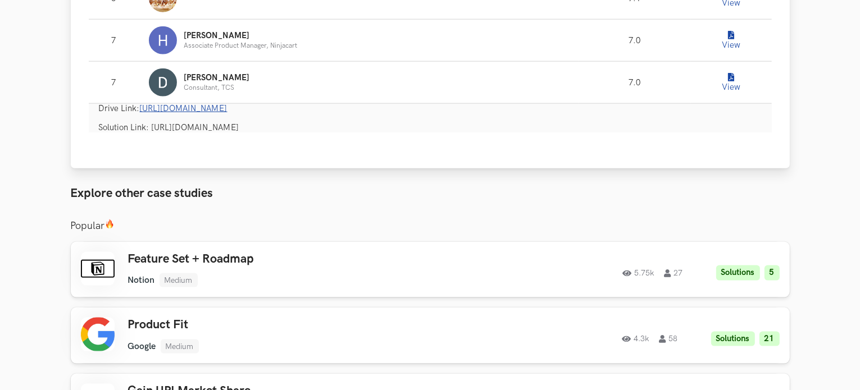
click at [228, 106] on link "https://drive.google.com/drive/folders/1tYEXSFqdFTG31sFtRO6nkLclh5jxpW_m?usp=sh…" at bounding box center [184, 109] width 88 height 10
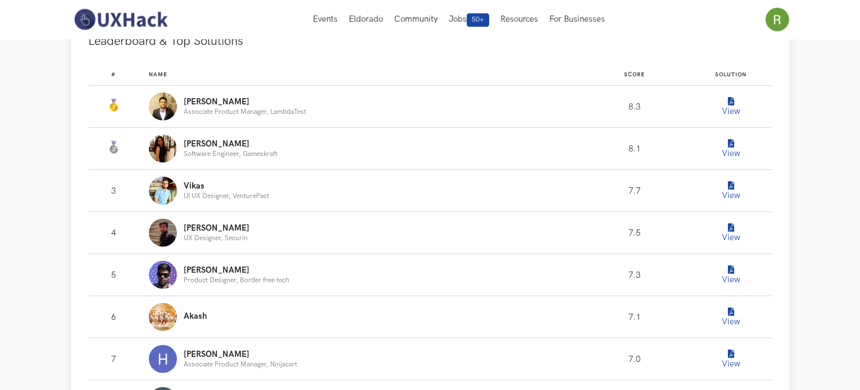
scroll to position [1076, 0]
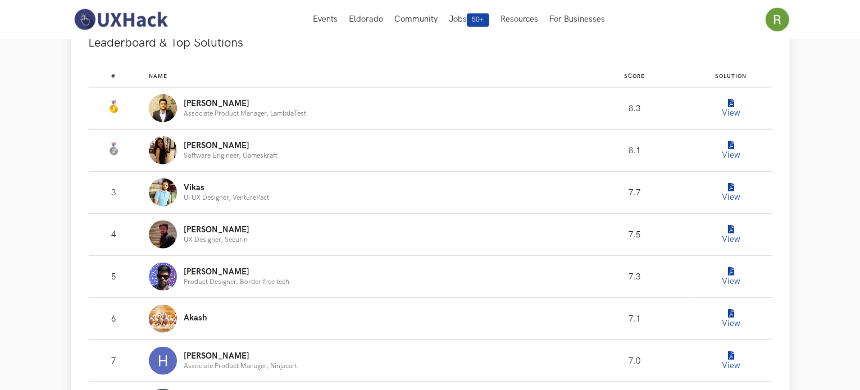
click at [736, 274] on button "View" at bounding box center [731, 277] width 22 height 22
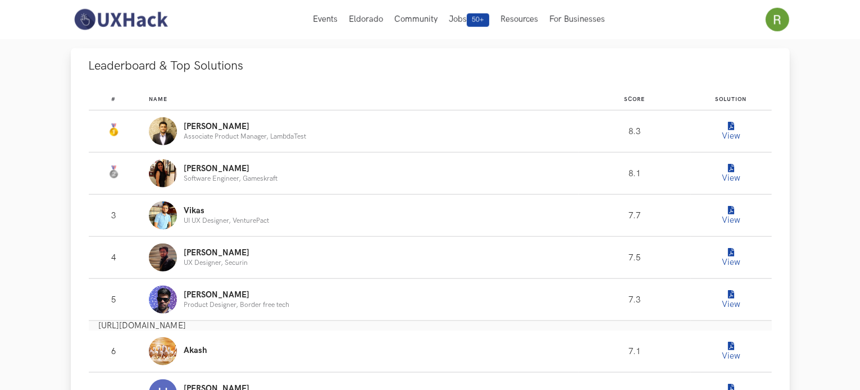
scroll to position [1053, 0]
drag, startPoint x: 553, startPoint y: 324, endPoint x: 99, endPoint y: 329, distance: 454.0
click at [99, 329] on p "https://www.notion.so/FIGMA-new-features-and-product-improvement-challenge-116d…" at bounding box center [435, 327] width 673 height 10
copy font "https://www.notion.so/FIGMA-new-features-and-product-improvement-challenge-116d…"
click at [733, 250] on icon "Leaderboard" at bounding box center [731, 253] width 6 height 8
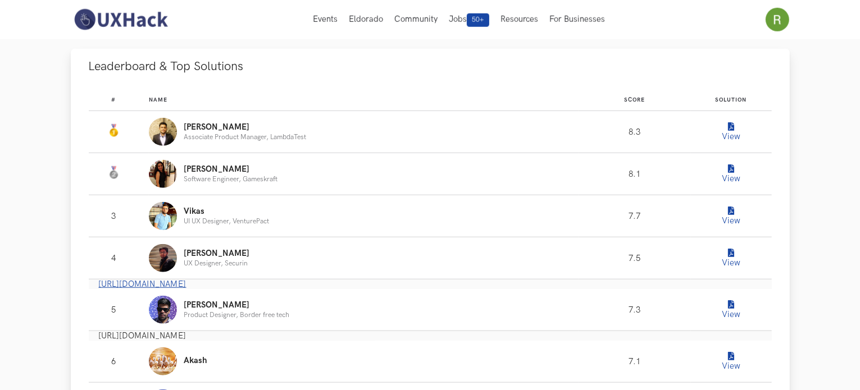
click at [187, 284] on link "https://www.notion.so/UXH-WC37_Figjam-602718188d794f8bae514c2c78e89ba8" at bounding box center [143, 285] width 88 height 10
click at [0, 240] on section "Competitor Analysis Case Study on Figma 2.76k 66 Solutions 8 View Free Solution…" at bounding box center [430, 284] width 860 height 2597
click at [187, 337] on font "https://www.notion.so/FIGMA-new-features-and-product-improvement-challenge-116d…" at bounding box center [143, 336] width 88 height 10
drag, startPoint x: 560, startPoint y: 341, endPoint x: 99, endPoint y: 338, distance: 460.7
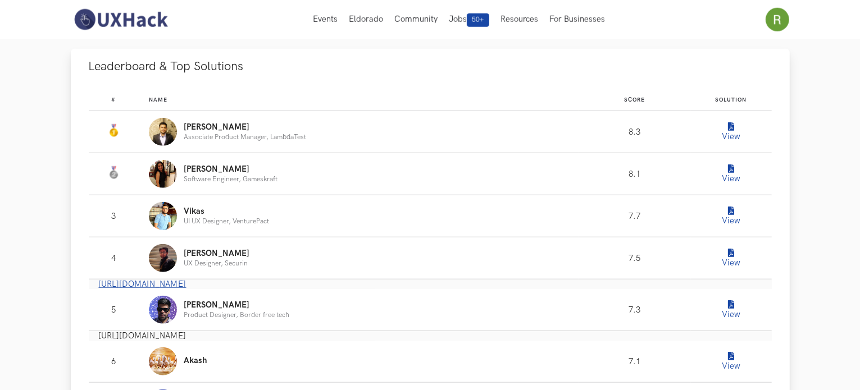
click at [99, 338] on p "https://www.notion.so/FIGMA-new-features-and-product-improvement-challenge-116d…" at bounding box center [435, 336] width 673 height 10
copy font "https://www.notion.so/FIGMA-new-features-and-product-improvement-challenge-116d…"
click at [726, 222] on button "View" at bounding box center [731, 216] width 22 height 22
click at [727, 208] on button "View" at bounding box center [731, 216] width 22 height 22
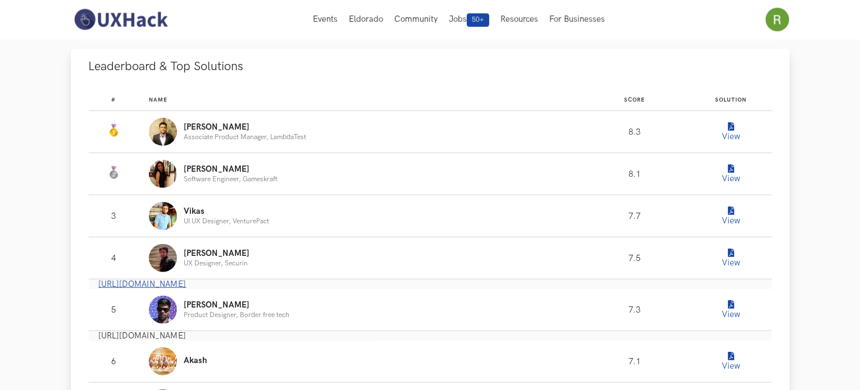
click at [727, 208] on button "View" at bounding box center [731, 216] width 22 height 22
click at [736, 161] on td "View" at bounding box center [731, 174] width 81 height 42
click at [733, 166] on icon "Leaderboard" at bounding box center [731, 169] width 6 height 8
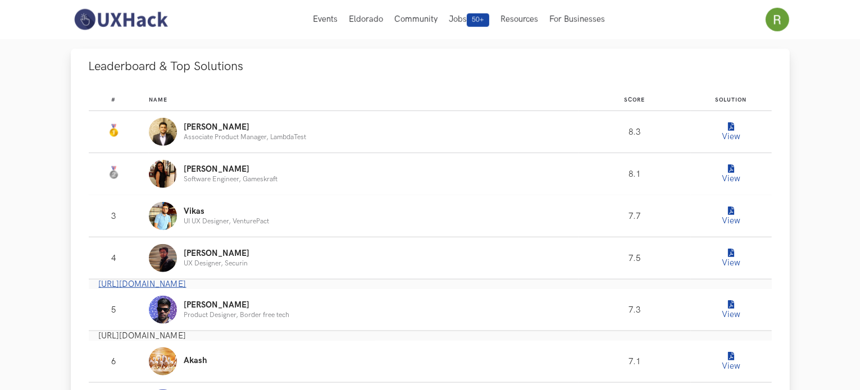
click at [733, 166] on icon "Leaderboard" at bounding box center [731, 169] width 6 height 8
click at [733, 137] on button "View" at bounding box center [731, 132] width 22 height 22
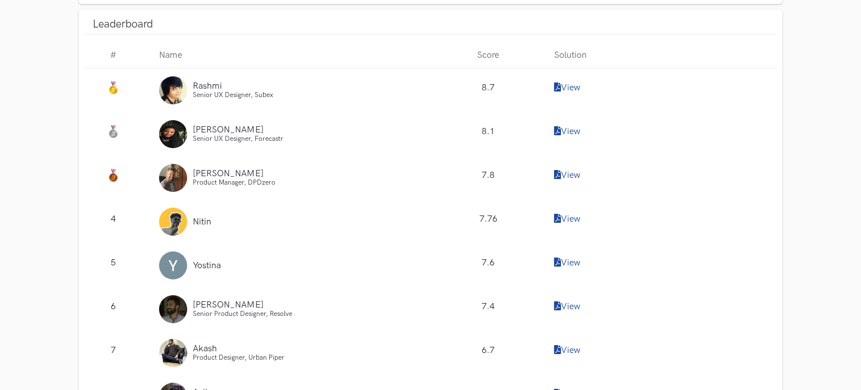
scroll to position [772, 0]
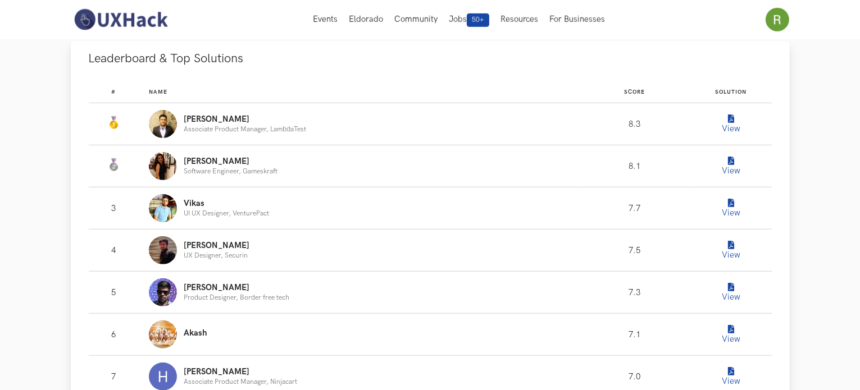
click at [732, 210] on button "View" at bounding box center [731, 208] width 22 height 22
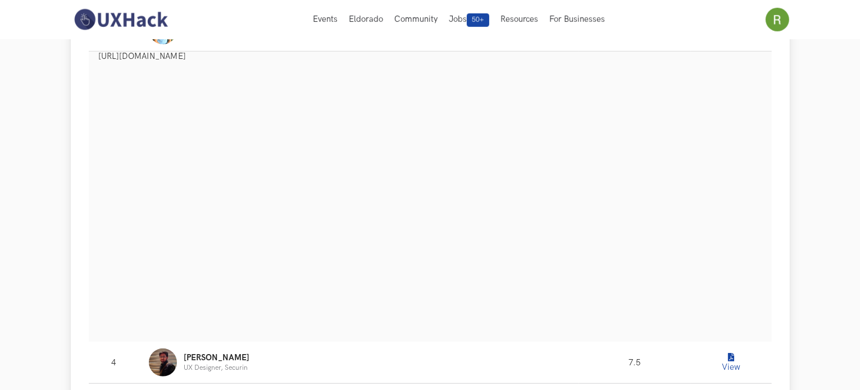
scroll to position [638, 0]
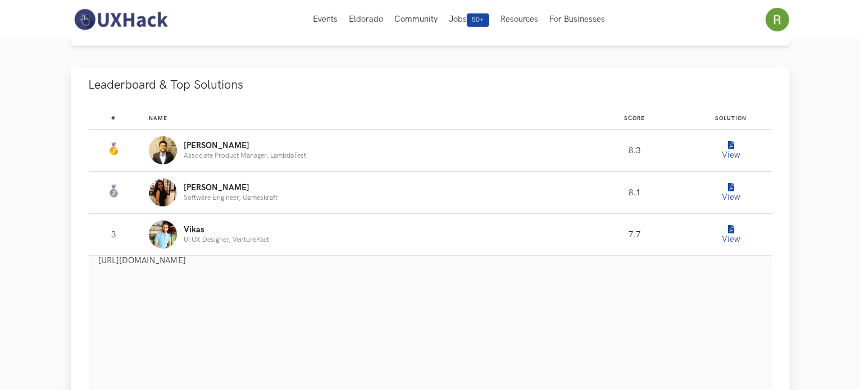
click at [728, 186] on icon "Leaderboard" at bounding box center [731, 188] width 6 height 8
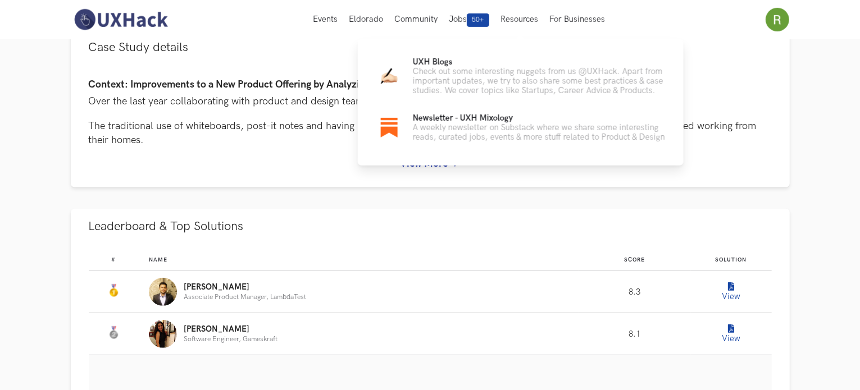
scroll to position [496, 0]
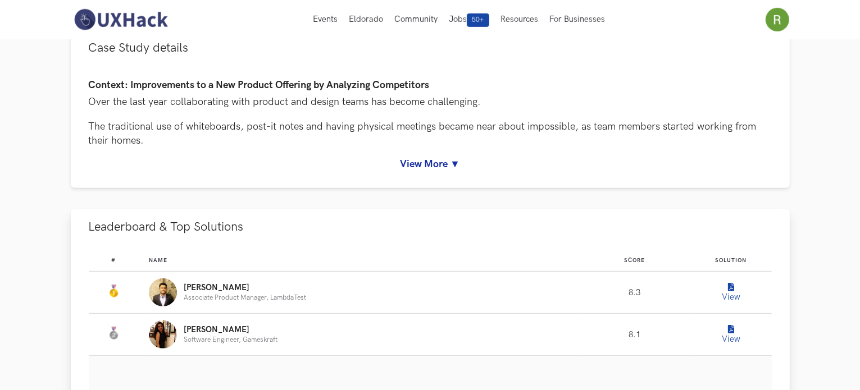
click at [730, 292] on button "View" at bounding box center [731, 292] width 22 height 22
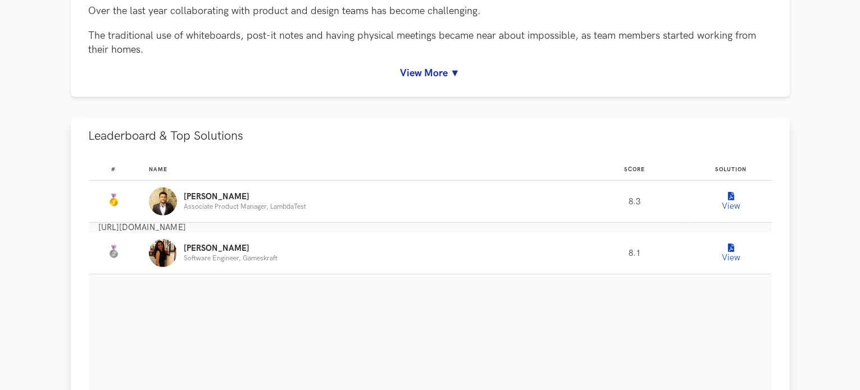
scroll to position [589, 0]
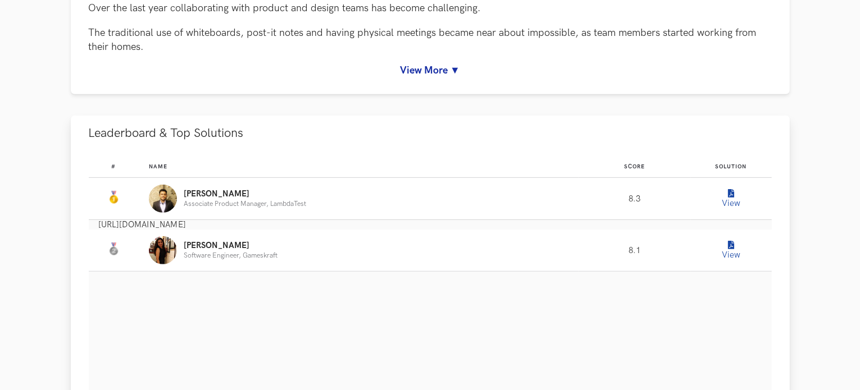
drag, startPoint x: 446, startPoint y: 226, endPoint x: 96, endPoint y: 229, distance: 350.0
click at [96, 229] on div "[URL][DOMAIN_NAME]" at bounding box center [430, 225] width 683 height 10
copy p "[URL][DOMAIN_NAME]"
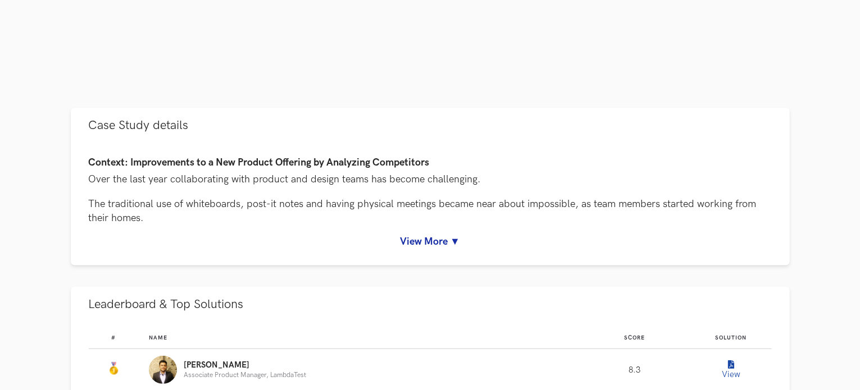
scroll to position [417, 0]
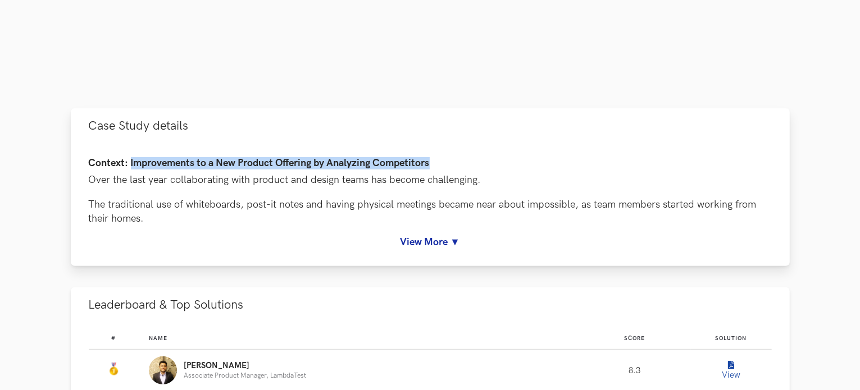
drag, startPoint x: 131, startPoint y: 165, endPoint x: 438, endPoint y: 160, distance: 307.4
click at [438, 160] on h4 "Context: Improvements to a New Product Offering by Analyzing Competitors" at bounding box center [430, 164] width 683 height 12
copy h4 "Improvements to a New Product Offering by Analyzing Competitors"
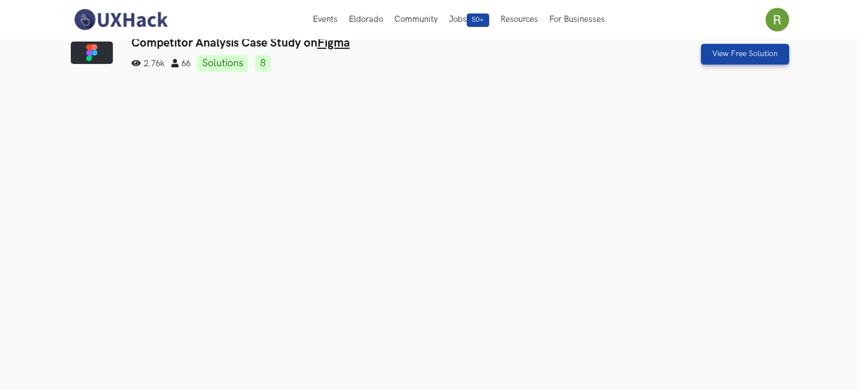
scroll to position [0, 0]
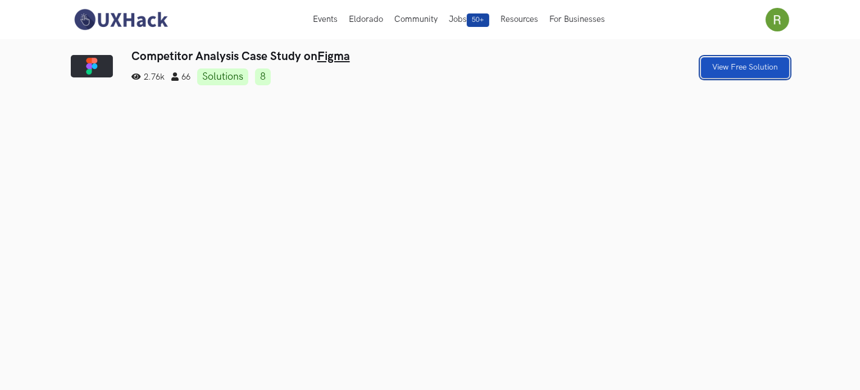
click at [751, 65] on link "View Free Solution" at bounding box center [745, 67] width 88 height 21
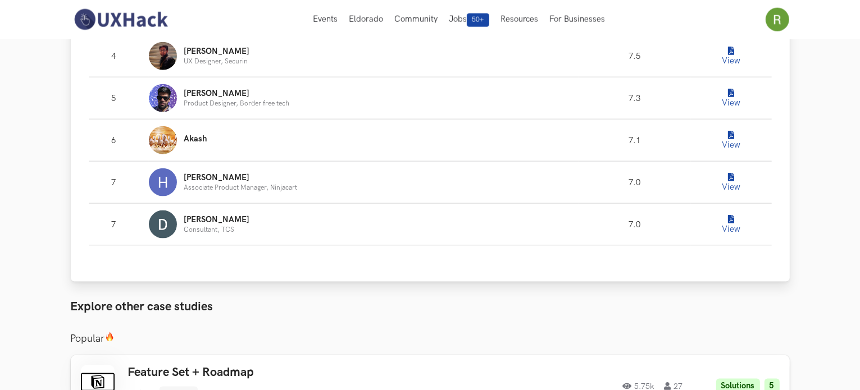
scroll to position [1418, 0]
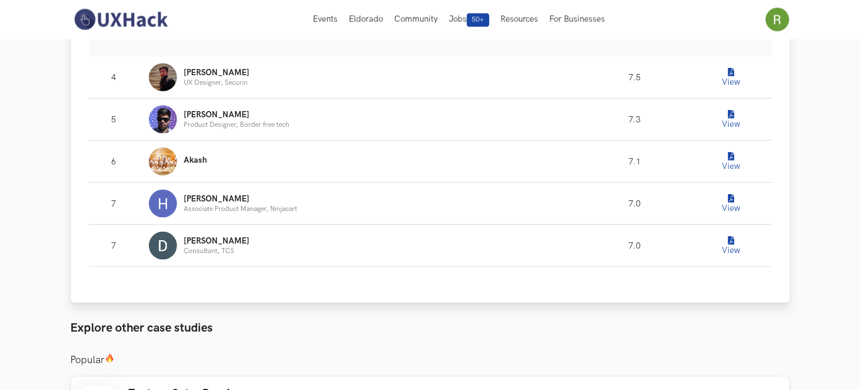
click at [735, 156] on button "View" at bounding box center [731, 162] width 22 height 22
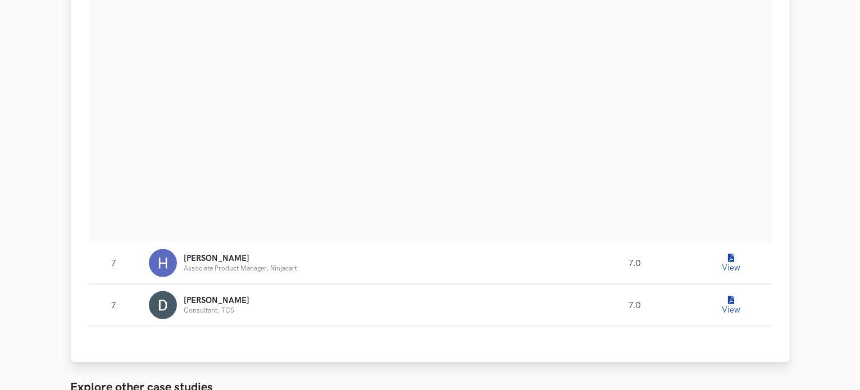
scroll to position [1664, 0]
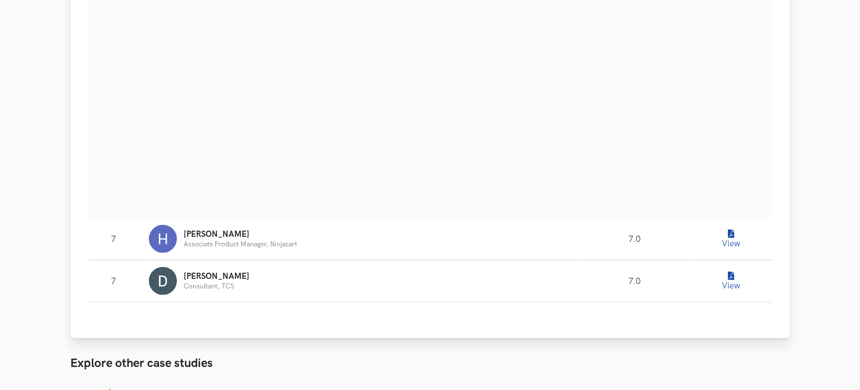
click at [730, 236] on icon "Leaderboard" at bounding box center [731, 234] width 6 height 8
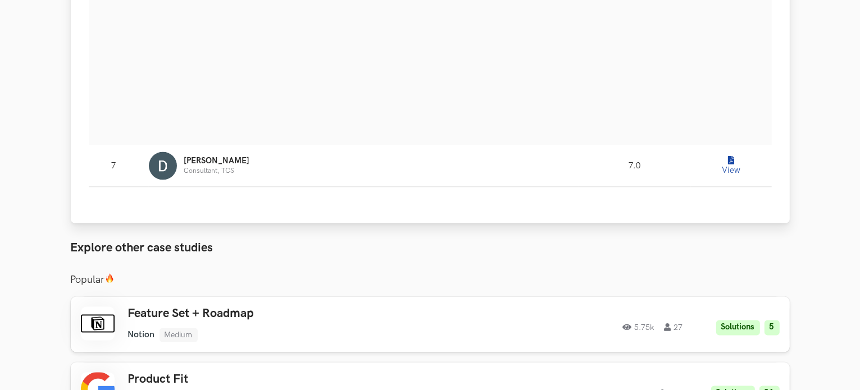
scroll to position [2084, 0]
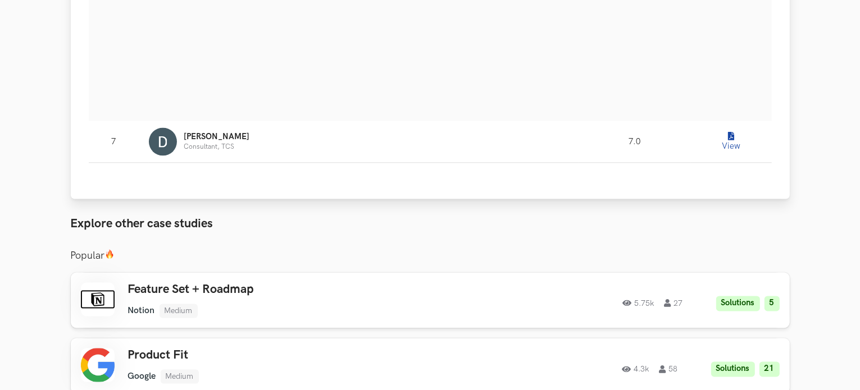
click at [728, 148] on button "View" at bounding box center [731, 142] width 22 height 22
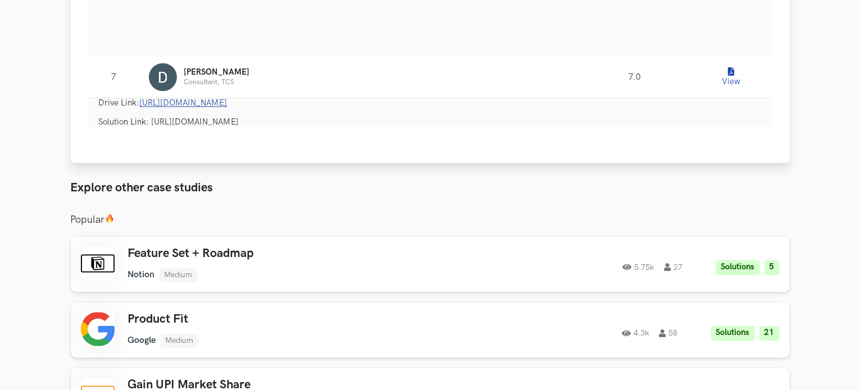
scroll to position [2148, 0]
click at [241, 262] on h3 "Feature Set + Roadmap" at bounding box center [287, 255] width 319 height 15
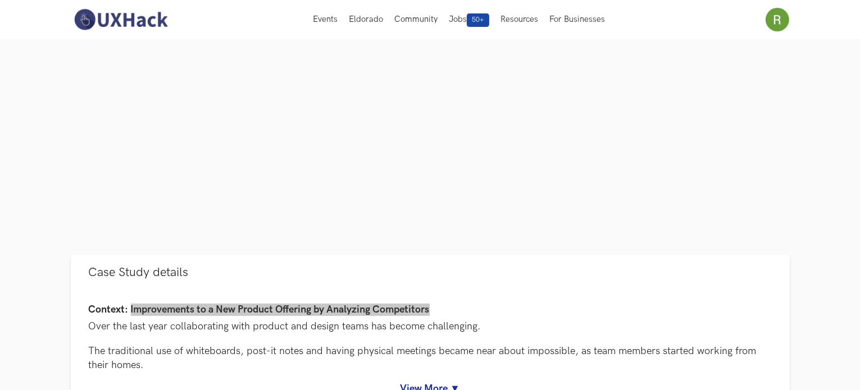
scroll to position [0, 0]
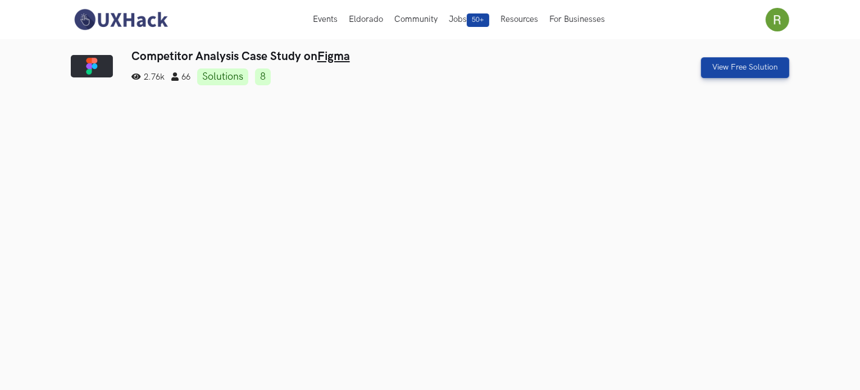
click at [267, 78] on link "8" at bounding box center [263, 77] width 16 height 17
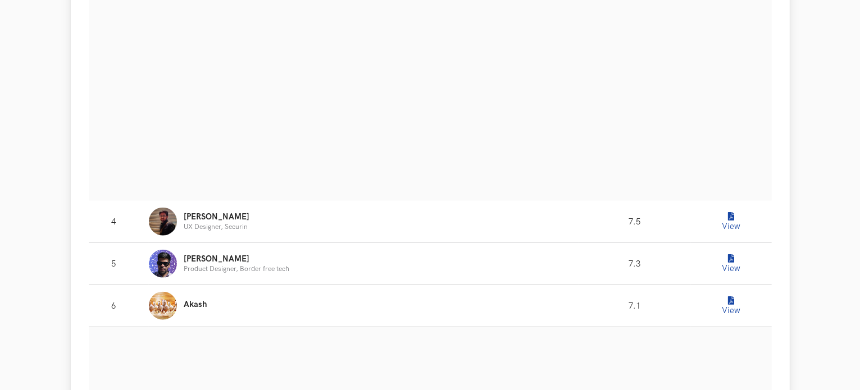
scroll to position [1273, 0]
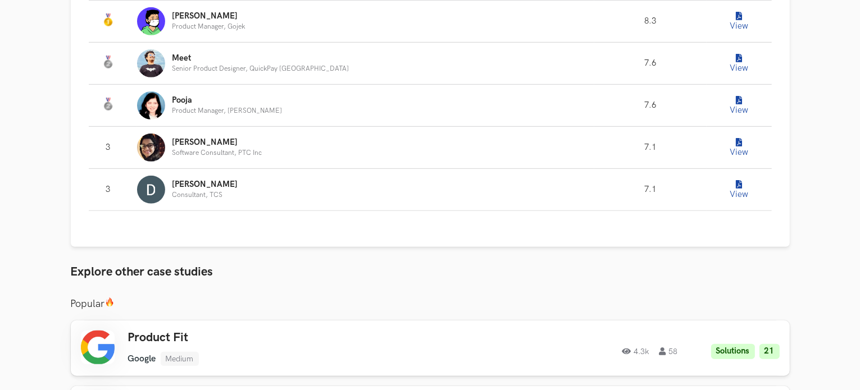
scroll to position [754, 0]
